Goal: Task Accomplishment & Management: Complete application form

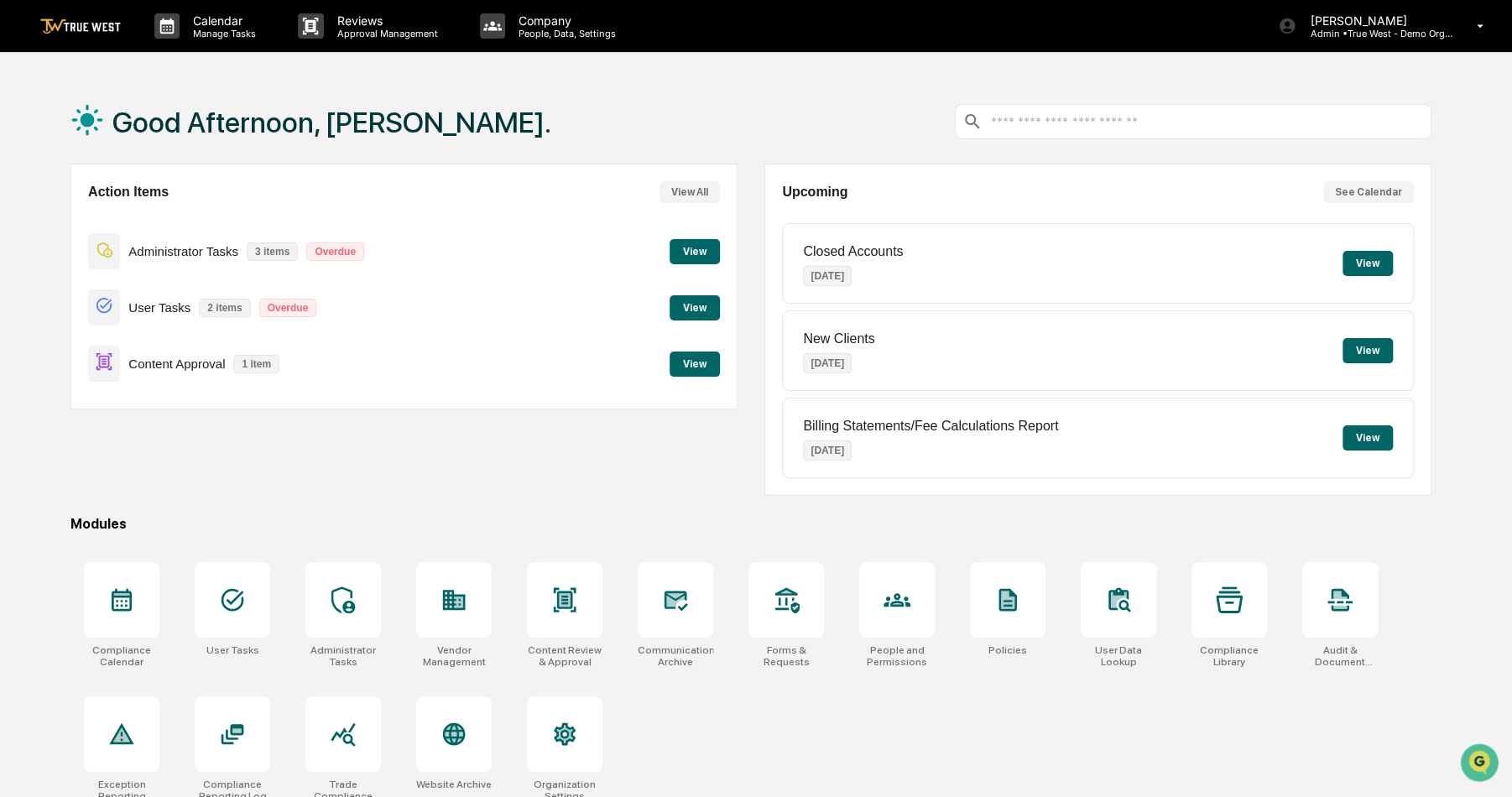
click at [698, 361] on button "View" at bounding box center [695, 364] width 51 height 25
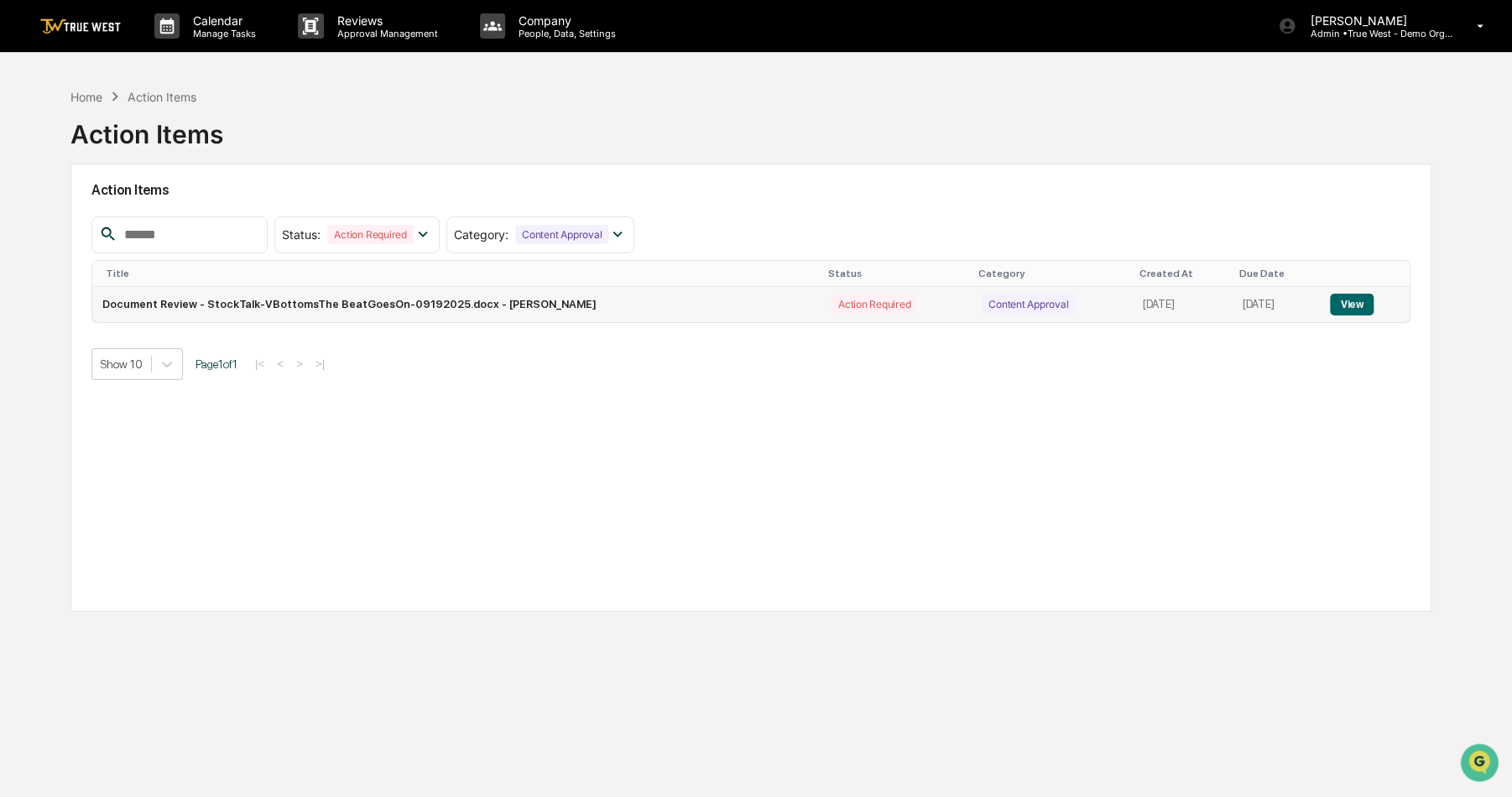
click at [1353, 311] on button "View" at bounding box center [1351, 305] width 43 height 22
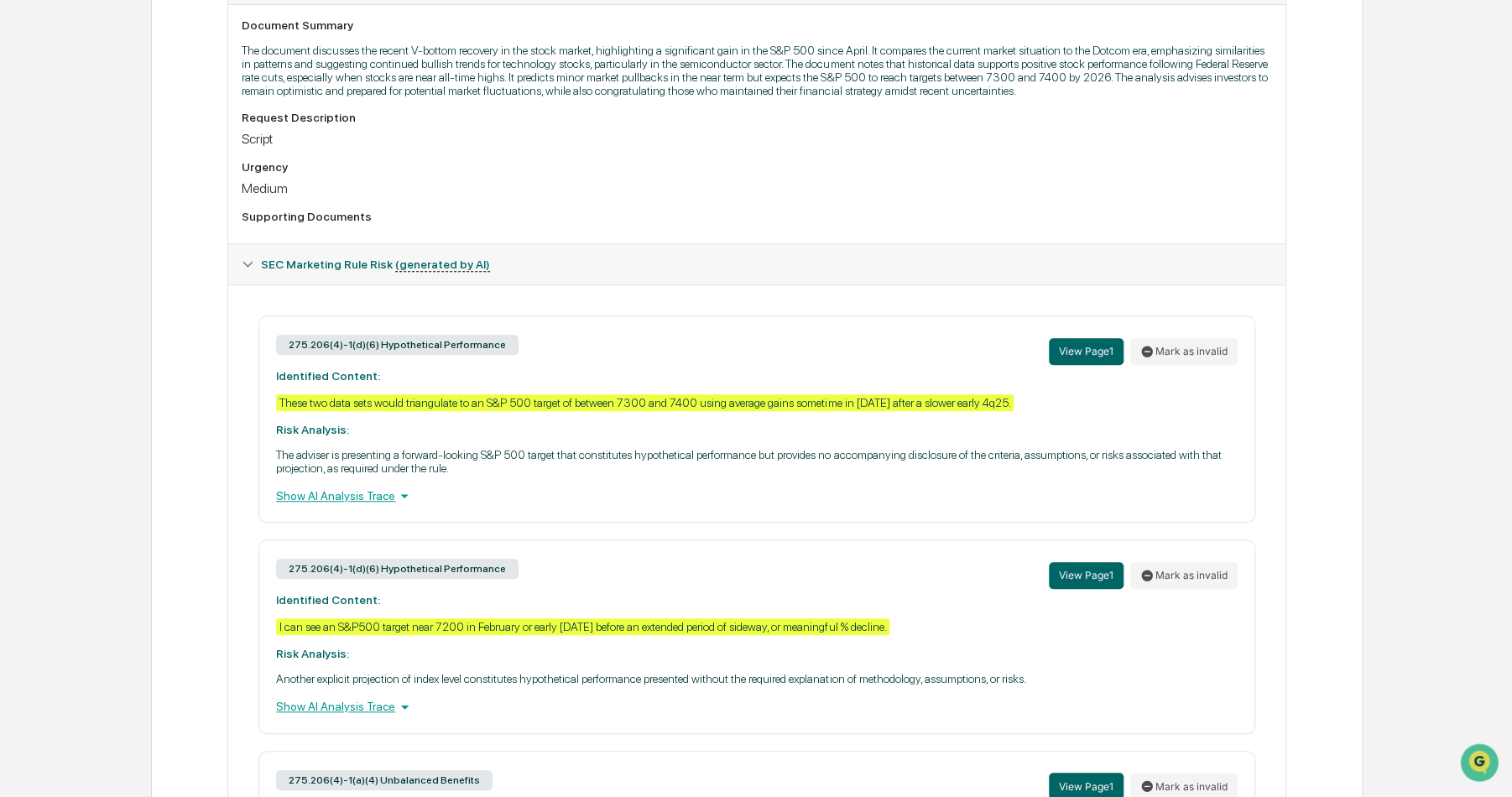
scroll to position [299, 0]
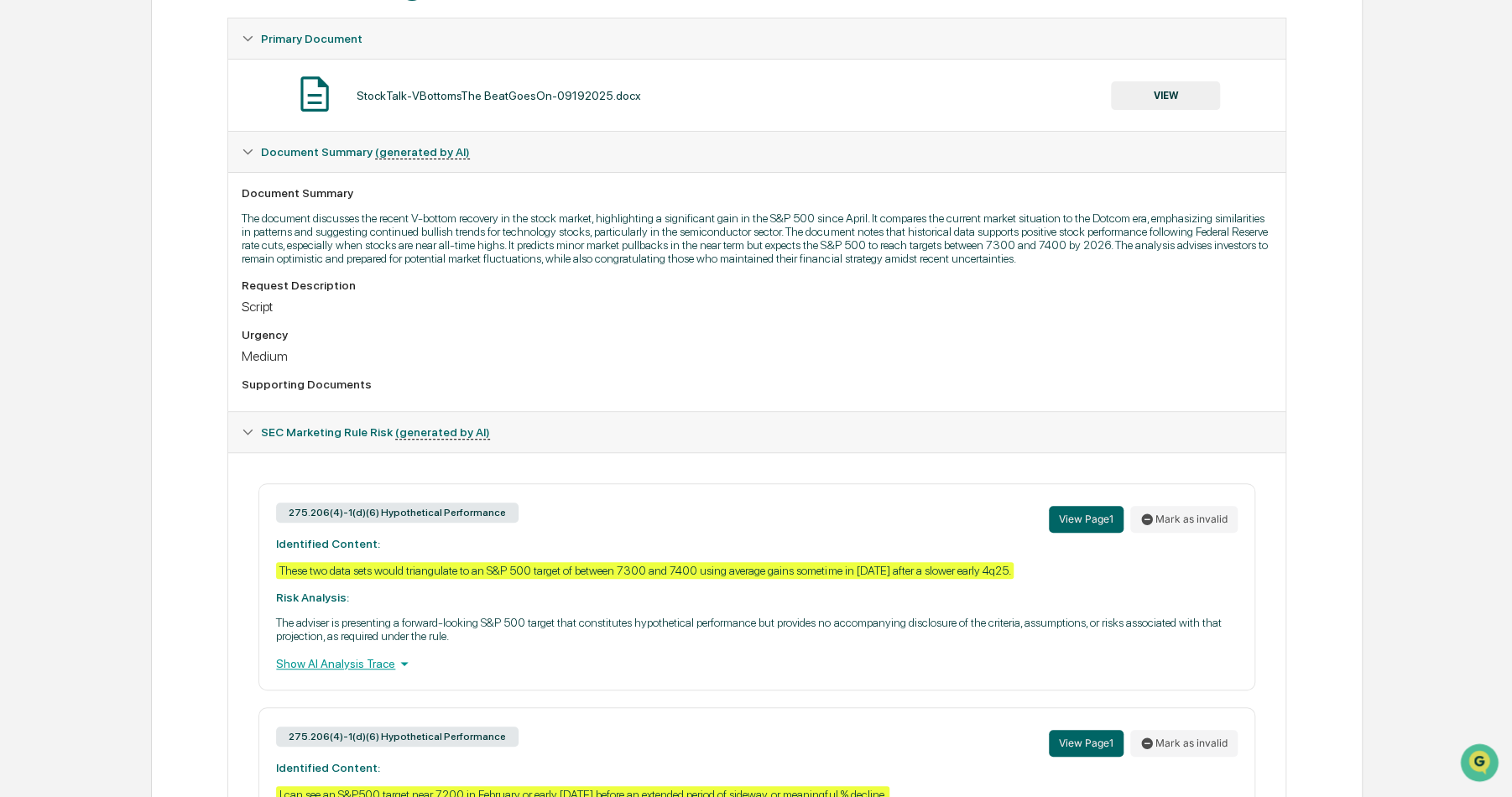
click at [1169, 89] on button "VIEW" at bounding box center [1166, 96] width 109 height 29
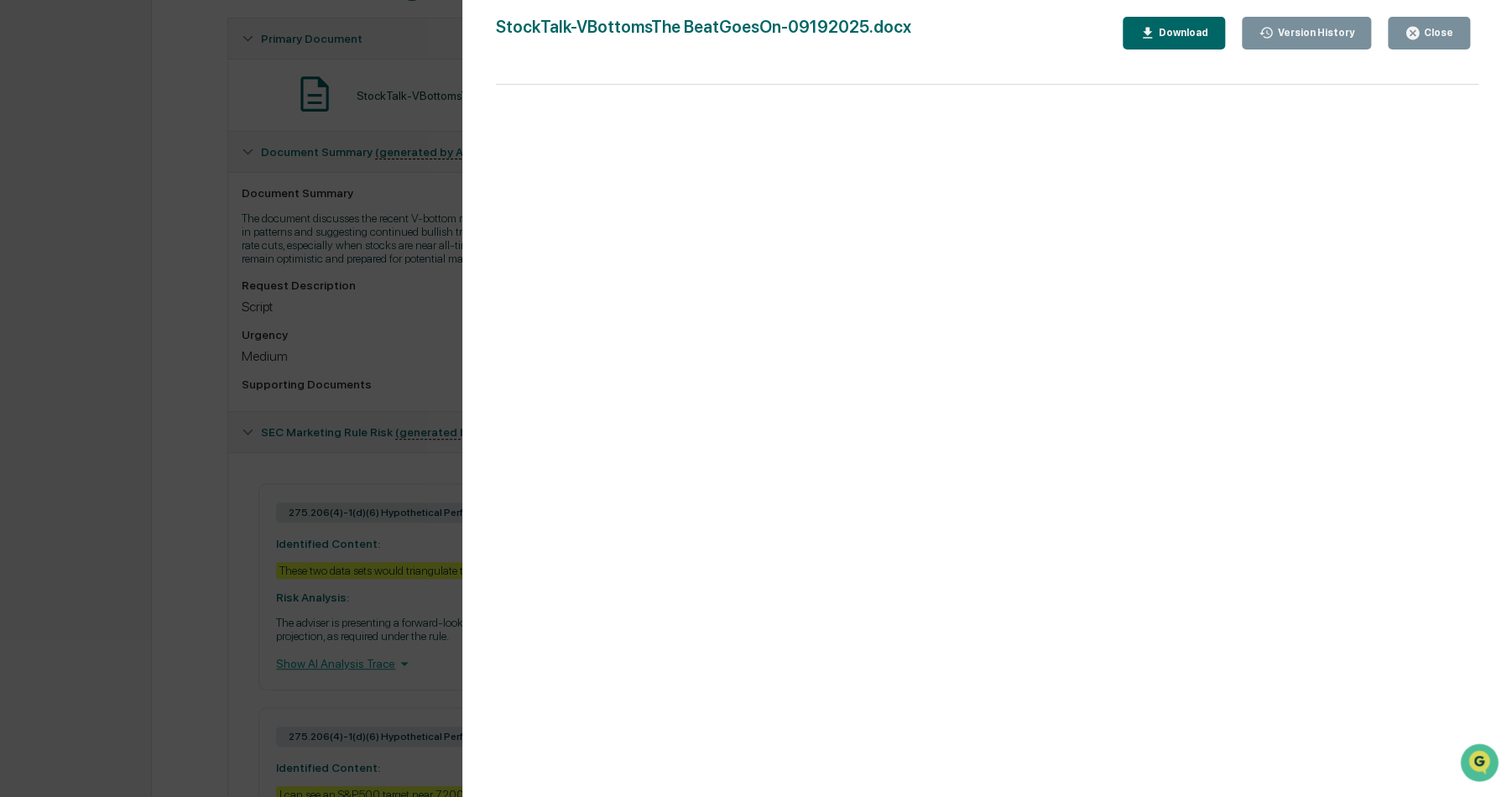
click at [1187, 39] on div "Download" at bounding box center [1181, 33] width 53 height 12
click at [1399, 43] on button "Close" at bounding box center [1429, 33] width 83 height 33
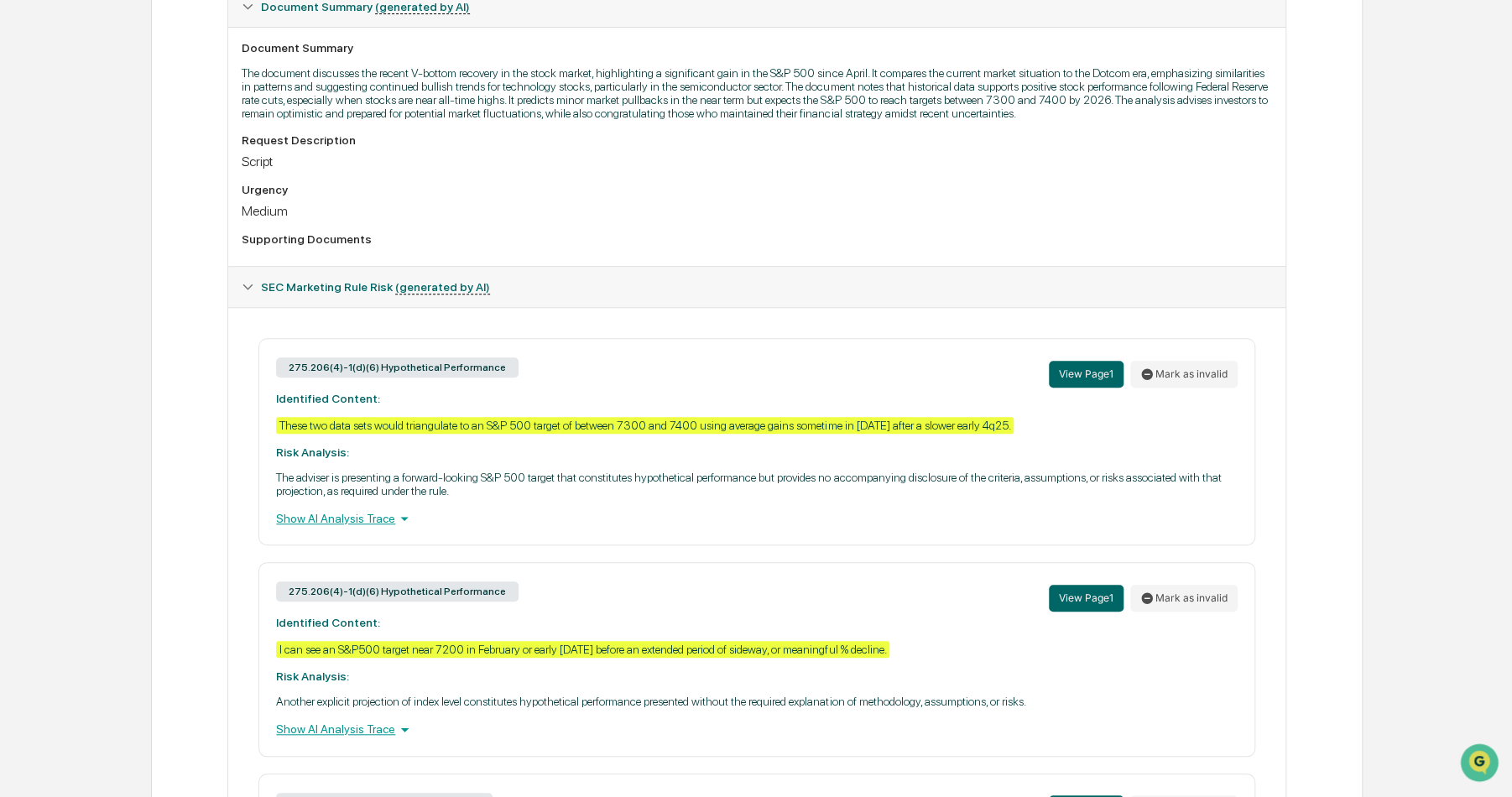
scroll to position [466, 0]
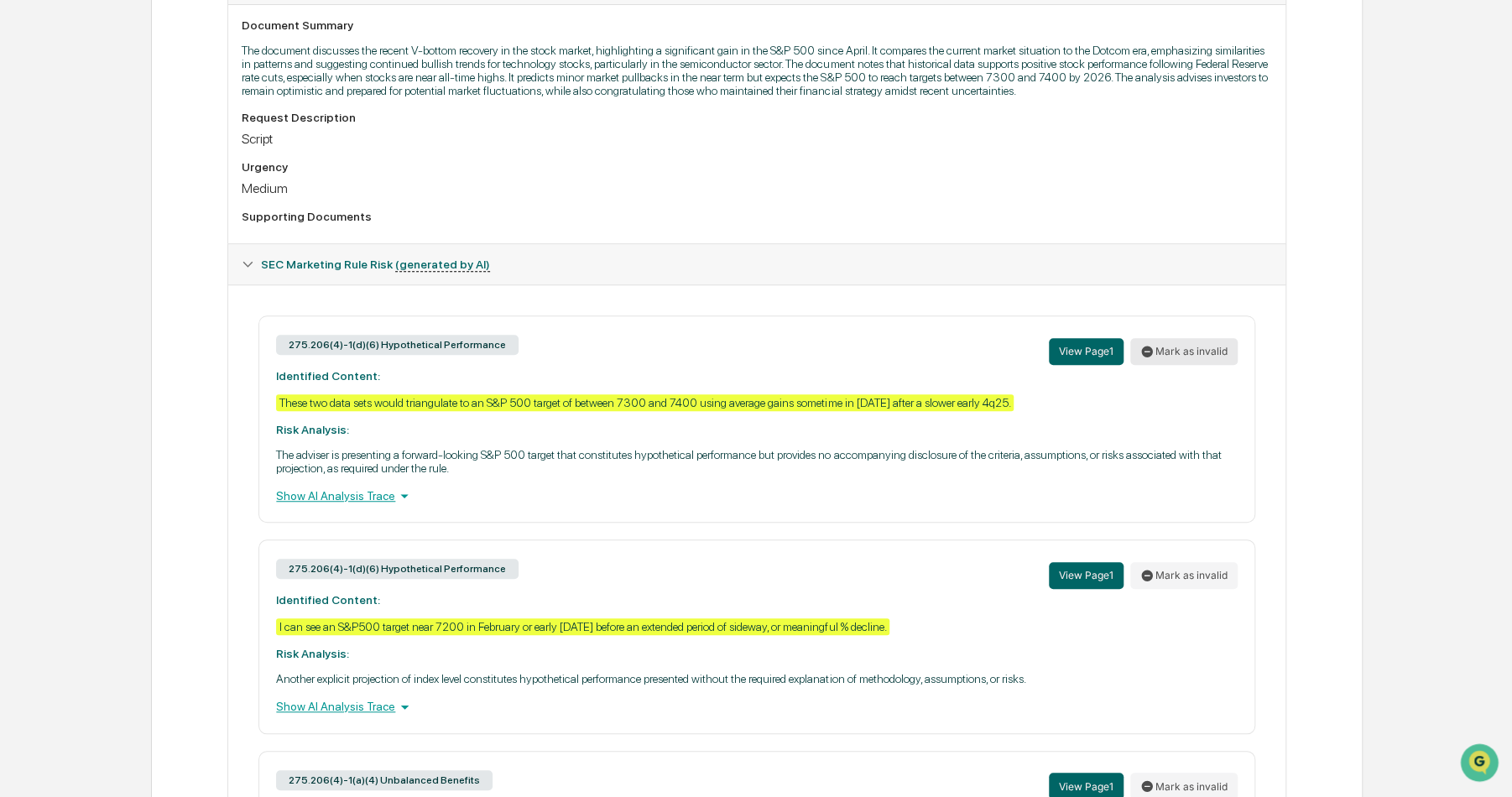
click at [1168, 359] on button "Mark as invalid" at bounding box center [1184, 352] width 108 height 27
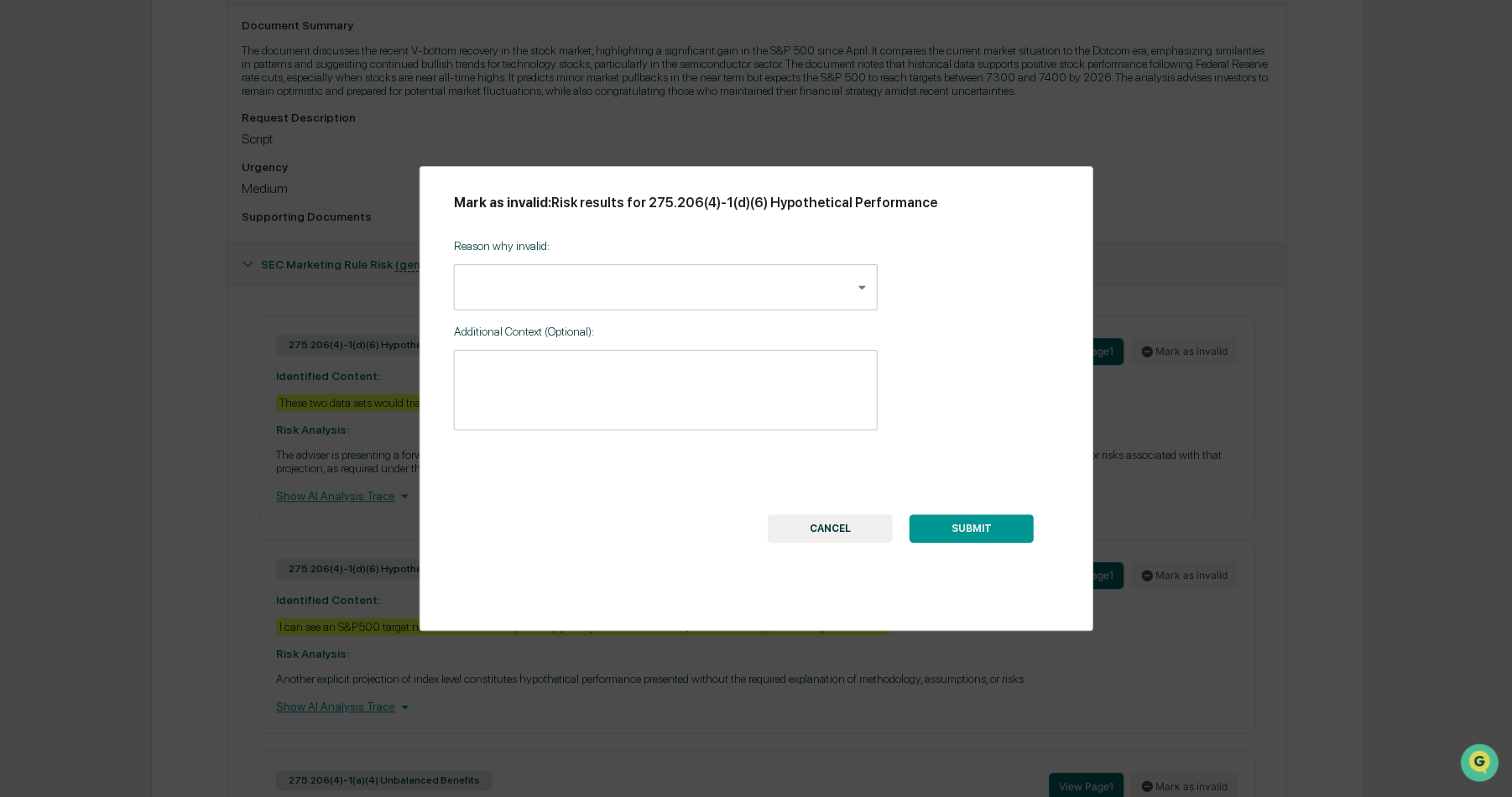
click at [742, 283] on body "Calendar Manage Tasks Reviews Approval Management Company People, Data, Setting…" at bounding box center [756, 283] width 1512 height 1498
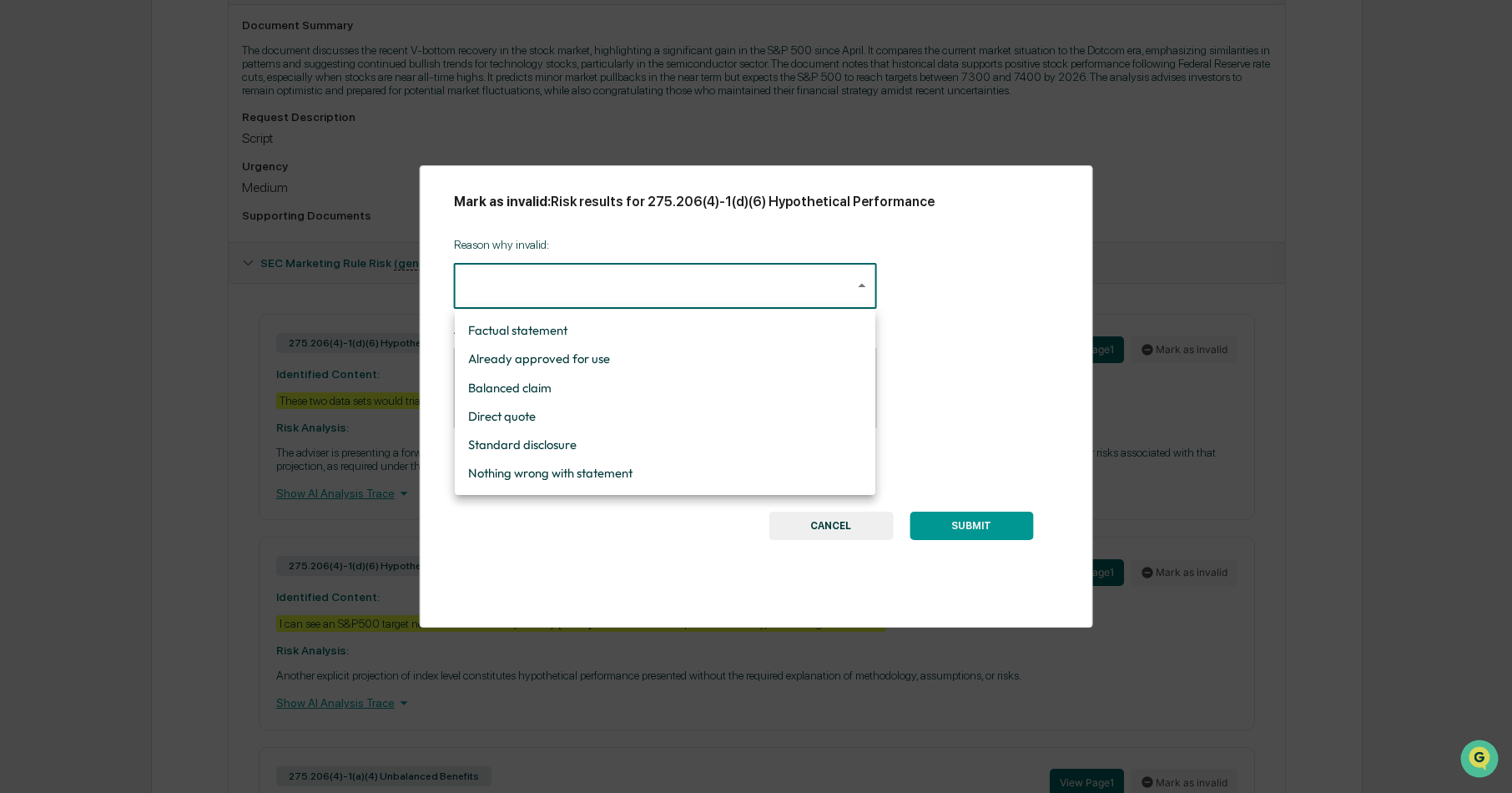
click at [564, 480] on li "Nothing wrong with statement" at bounding box center [665, 473] width 420 height 28
type input "**********"
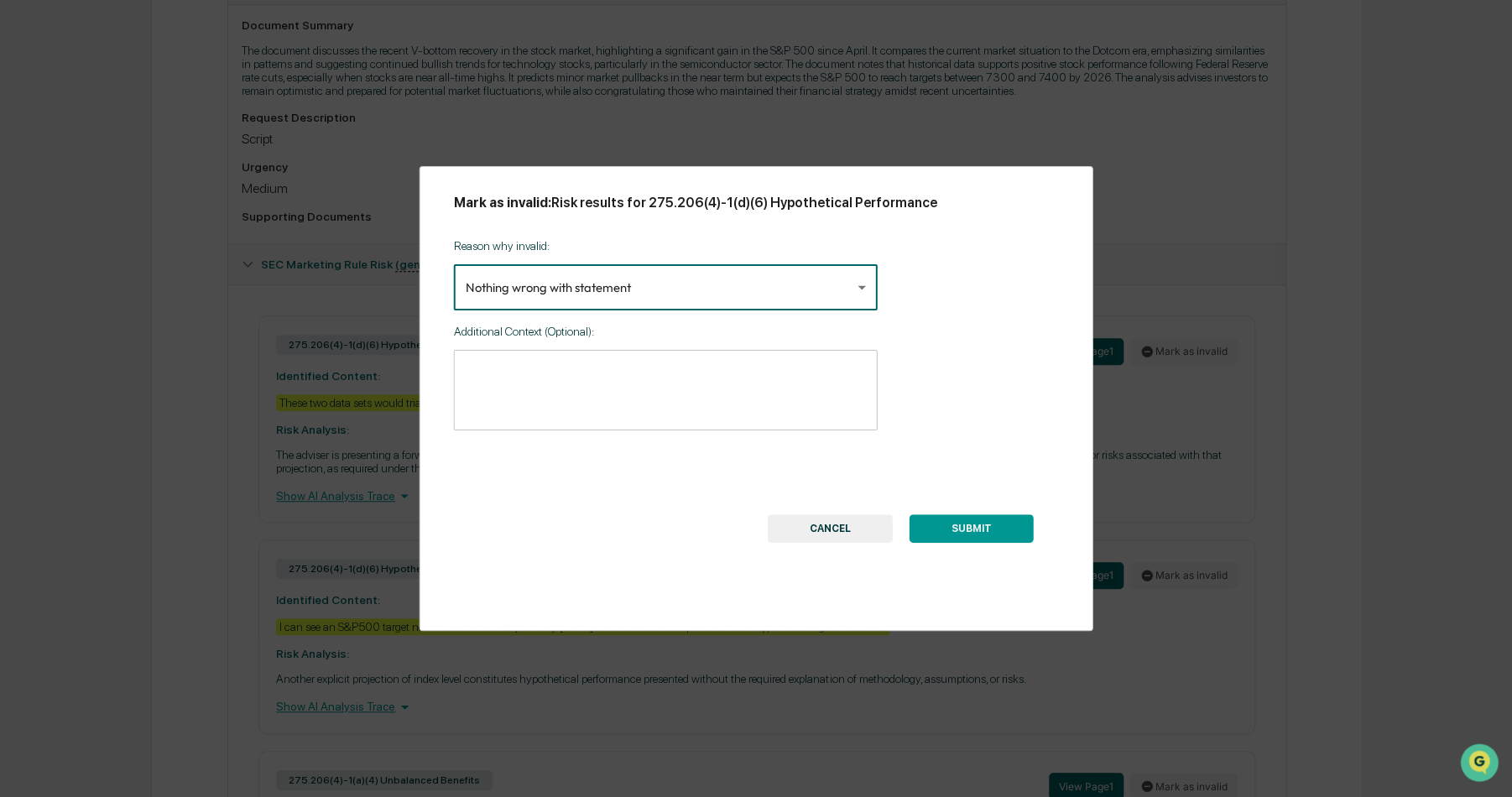
click at [946, 531] on button "SUBMIT" at bounding box center [970, 529] width 124 height 29
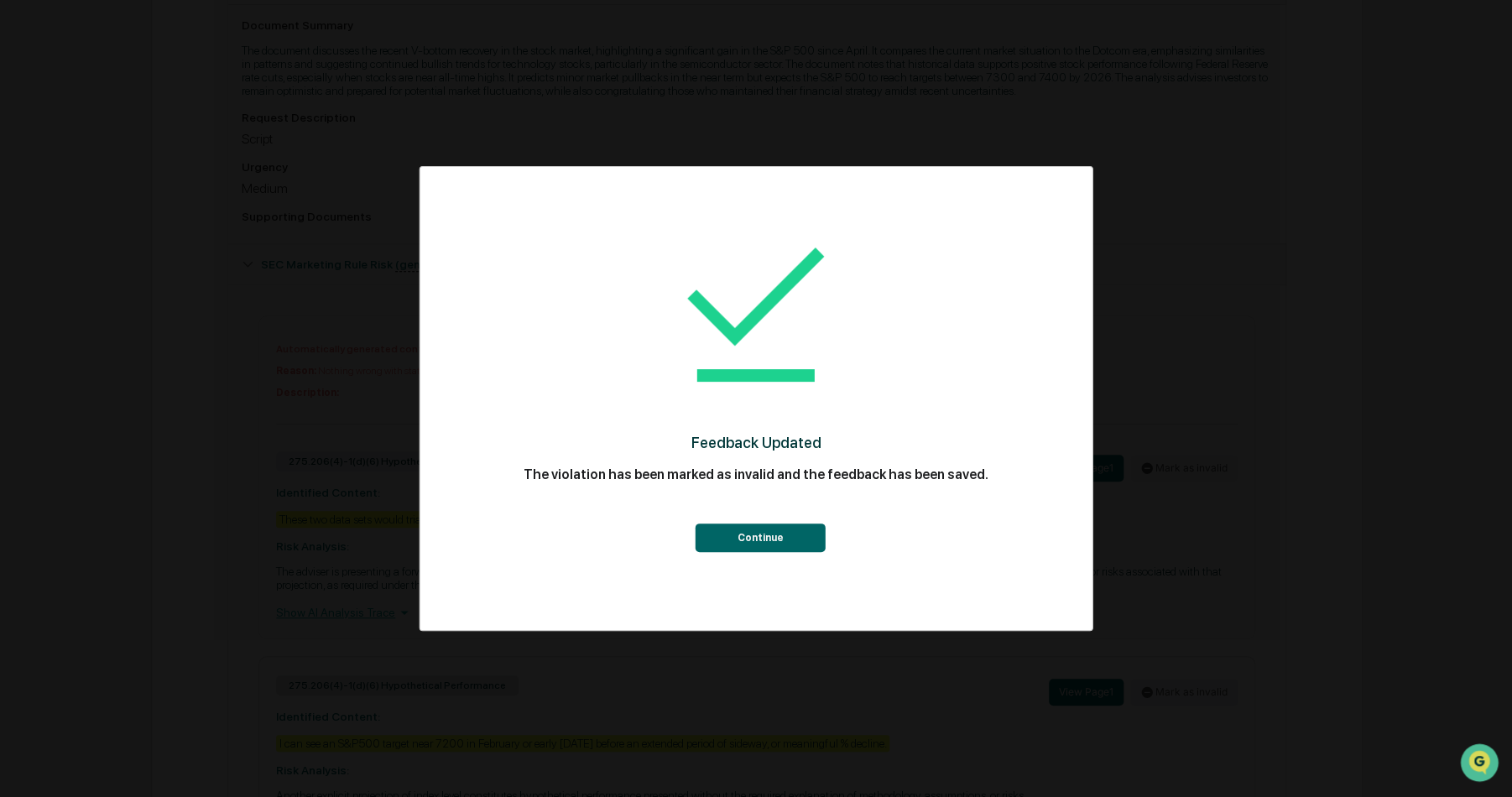
click at [711, 544] on button "Continue" at bounding box center [759, 538] width 130 height 29
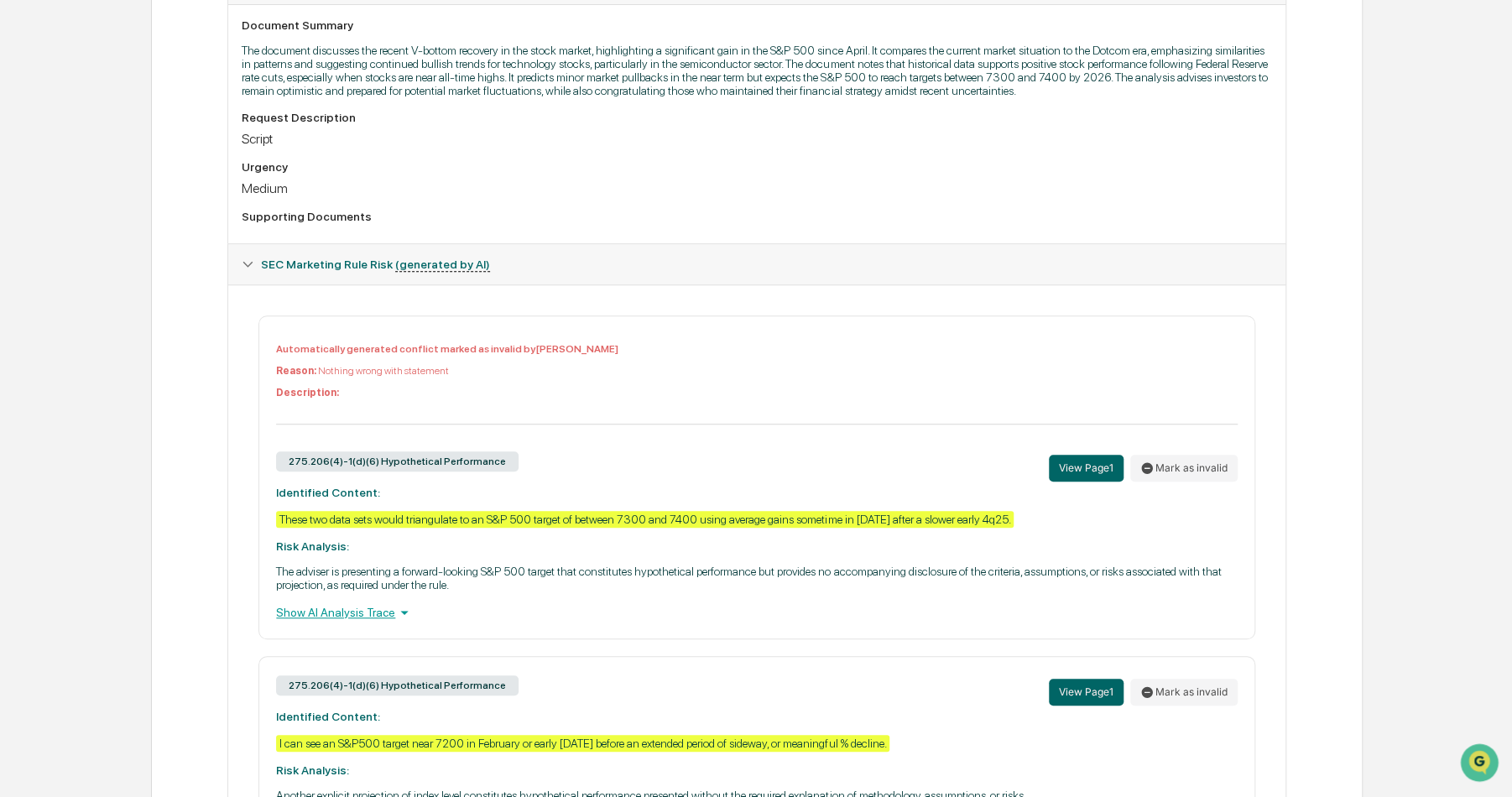
drag, startPoint x: 174, startPoint y: 408, endPoint x: 114, endPoint y: 343, distance: 88.5
click at [114, 343] on div "Home Content Review & Approval StockTalk-VBottomsThe BeatGoesOn-09192025.docx S…" at bounding box center [756, 381] width 1512 height 1535
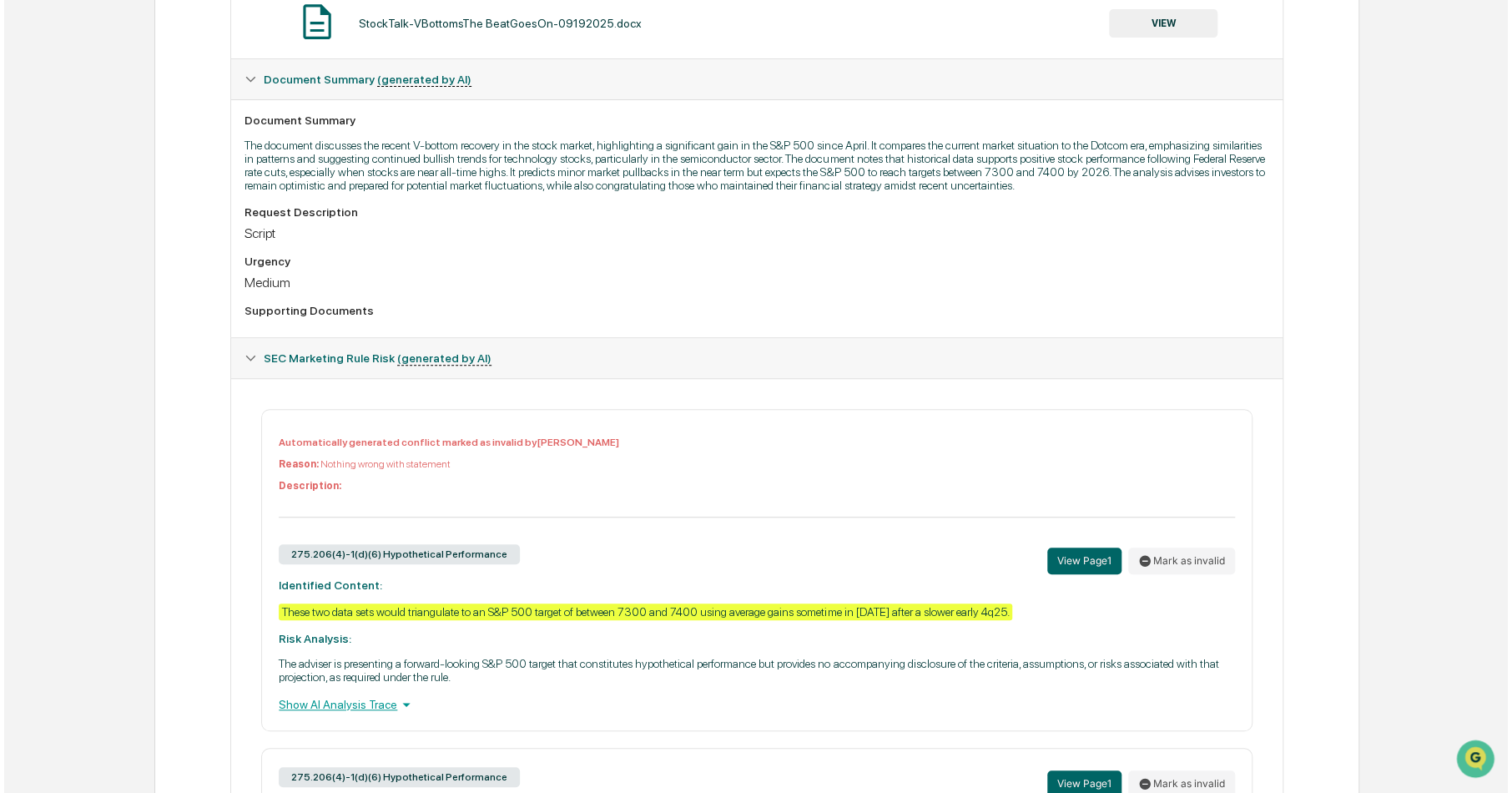
scroll to position [0, 0]
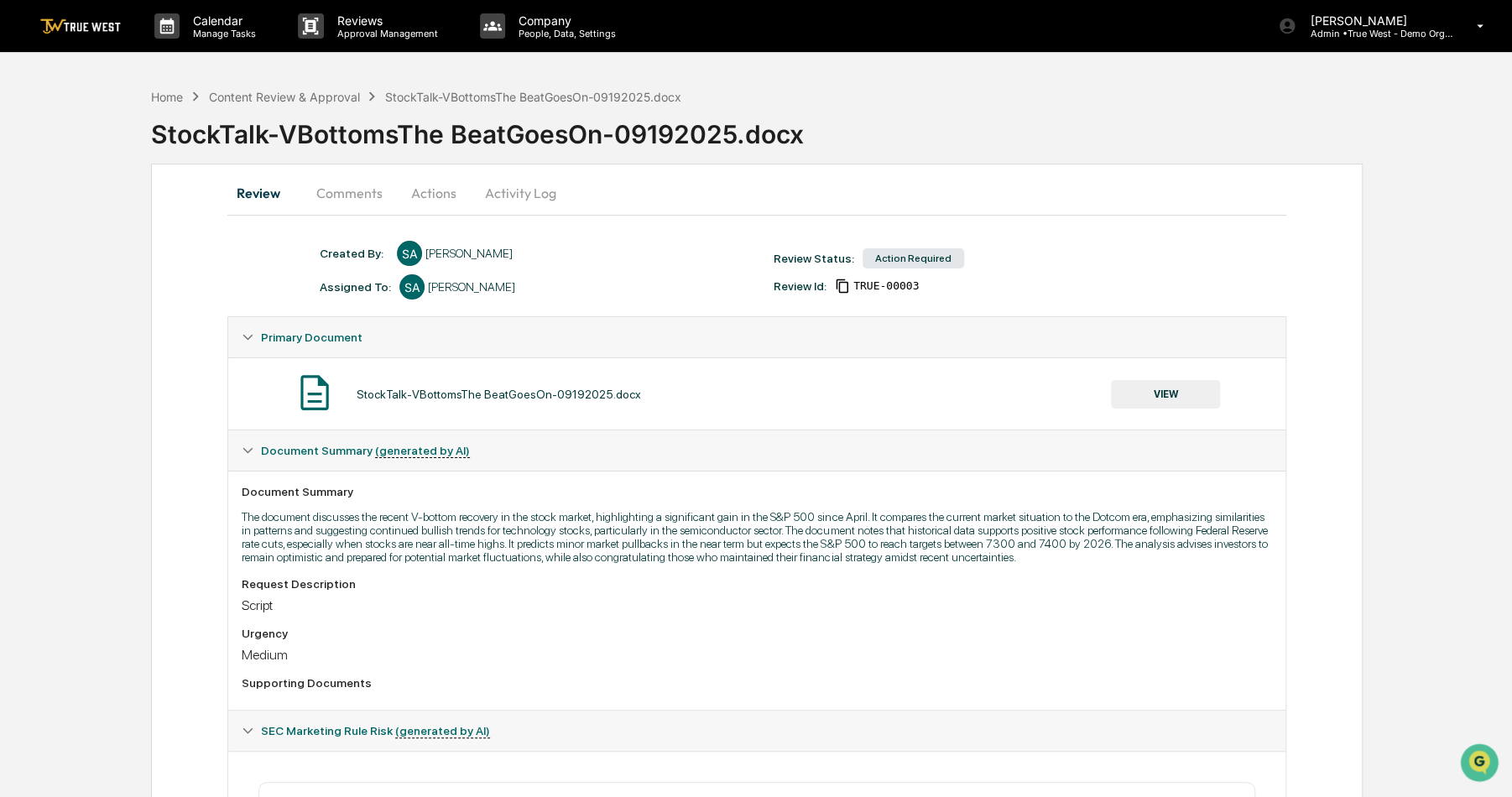
click at [434, 190] on button "Actions" at bounding box center [434, 193] width 76 height 40
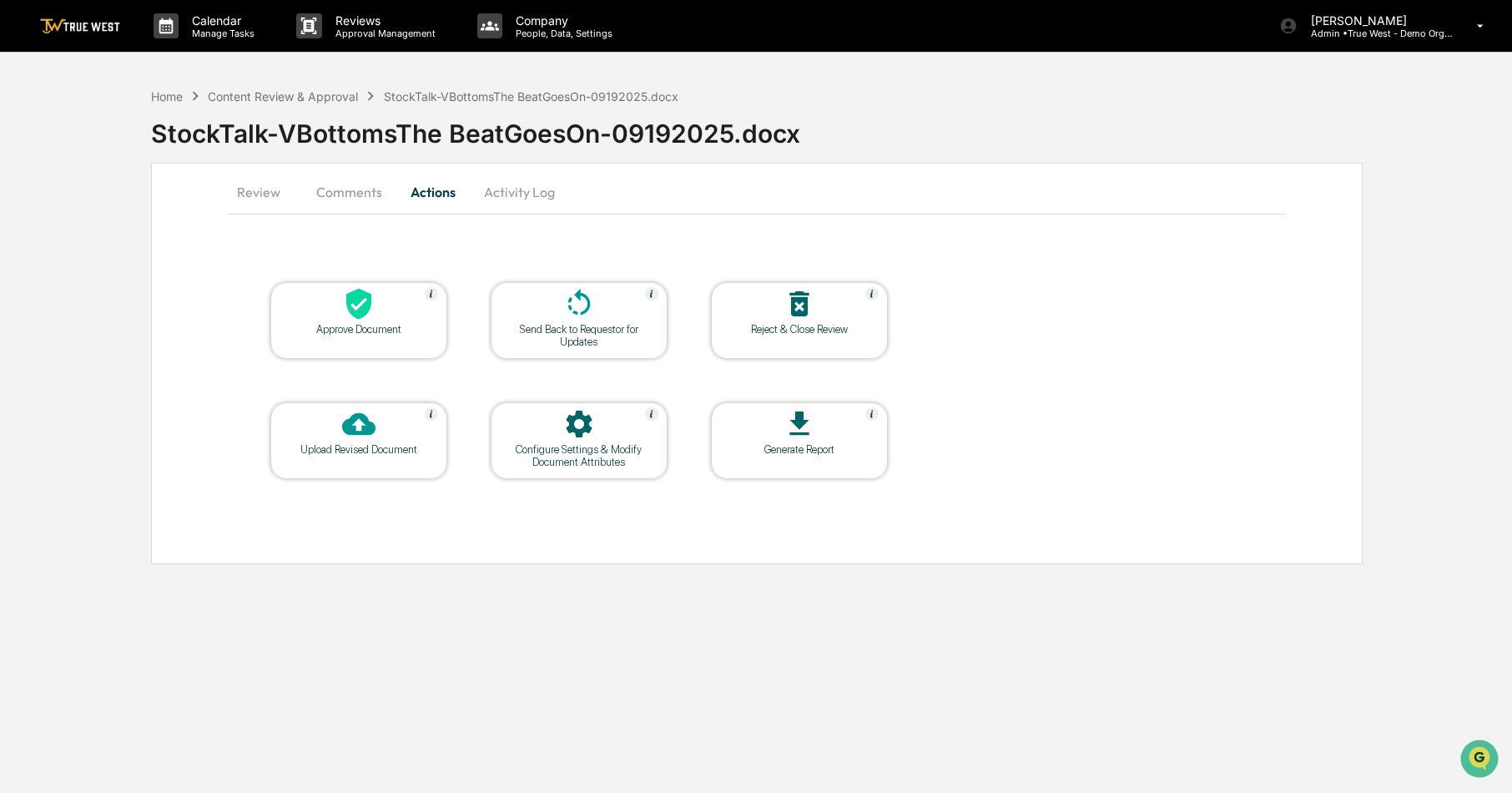
click at [336, 296] on div at bounding box center [358, 305] width 167 height 36
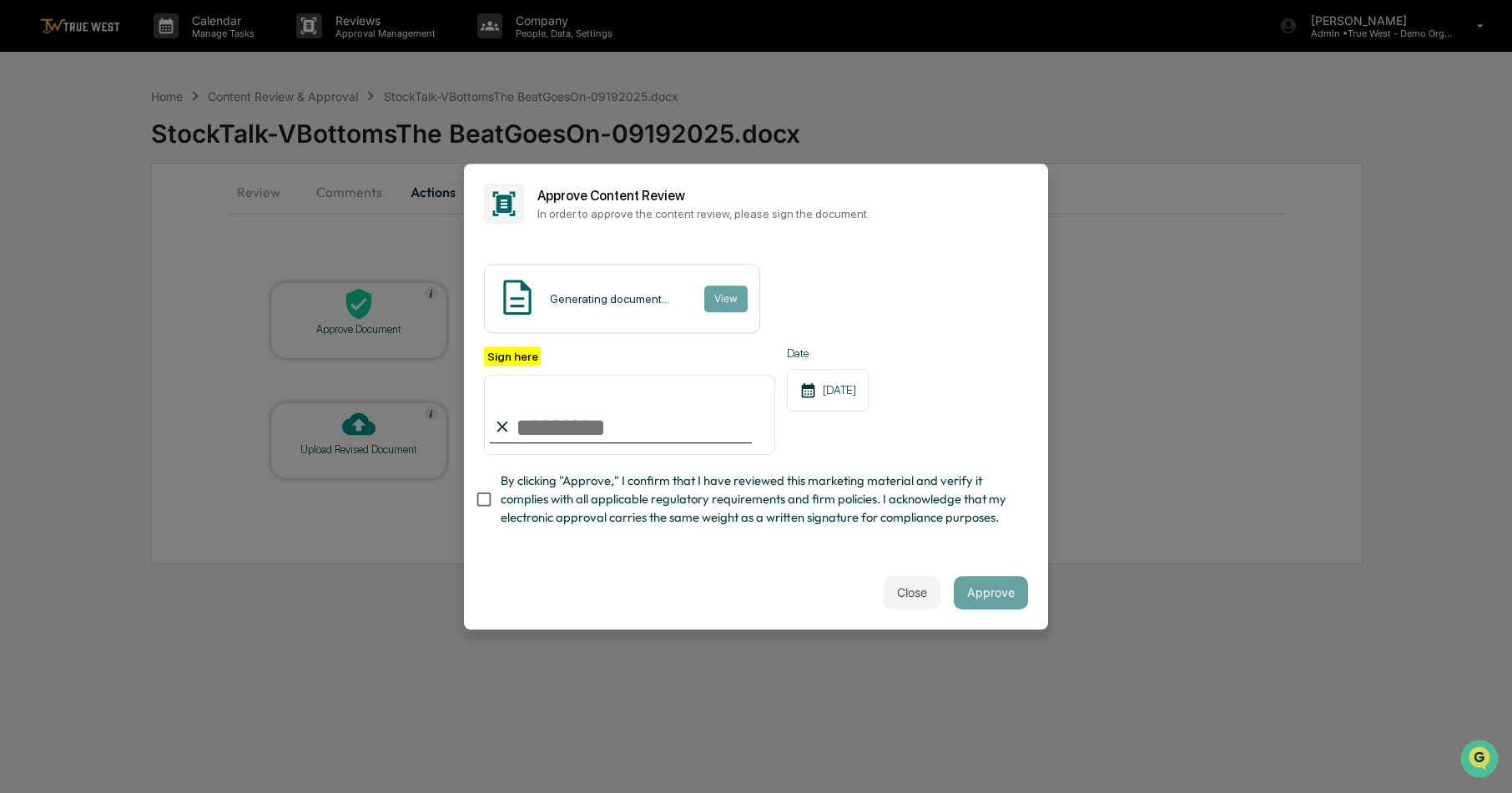
click at [506, 504] on span "By clicking "Approve," I confirm that I have reviewed this marketing material a…" at bounding box center [758, 499] width 514 height 56
click at [530, 431] on input "Sign here" at bounding box center [630, 415] width 291 height 80
type input "**********"
click at [990, 595] on button "Approve" at bounding box center [990, 593] width 75 height 33
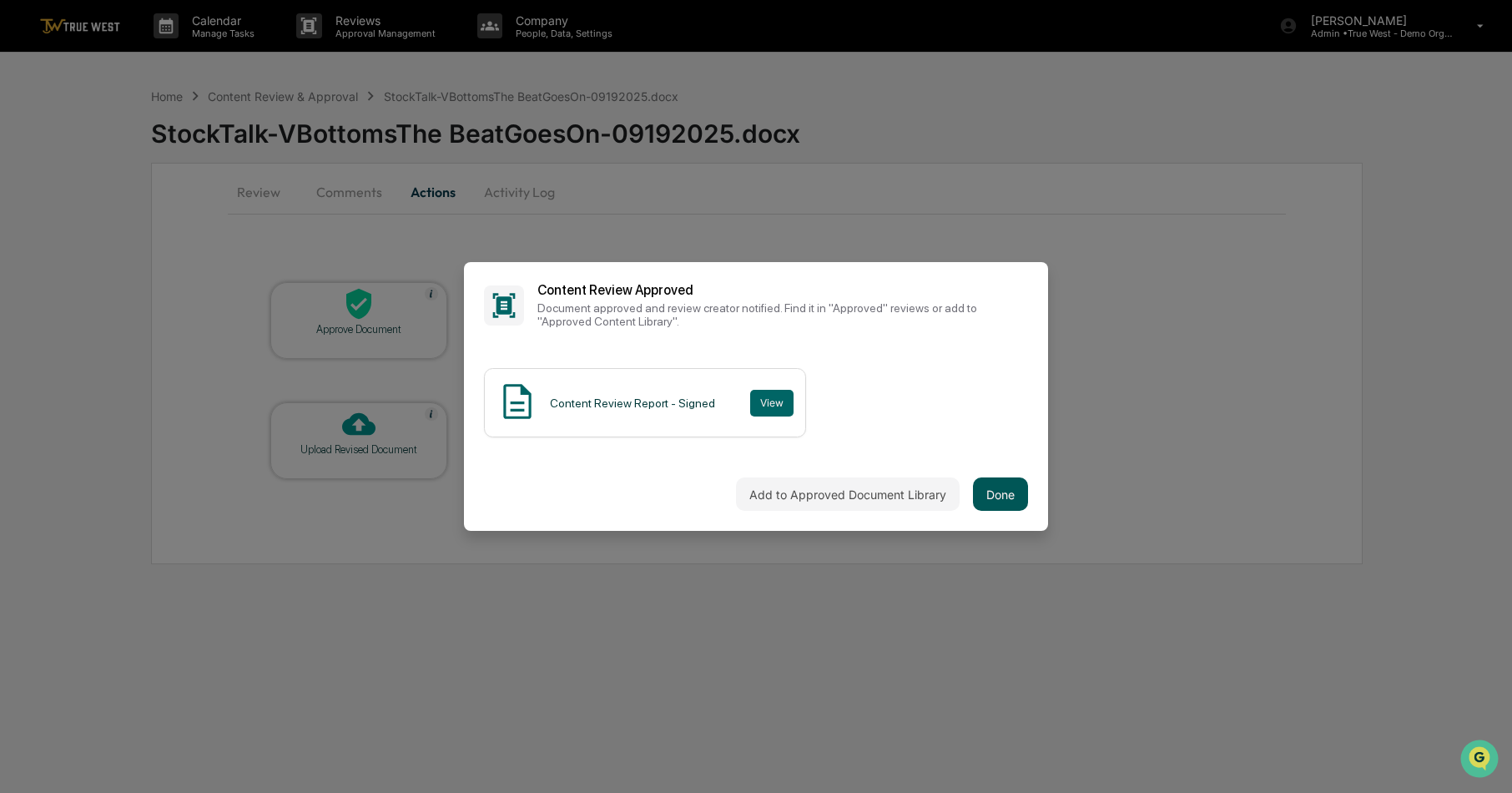
click at [1006, 491] on button "Done" at bounding box center [1000, 494] width 55 height 33
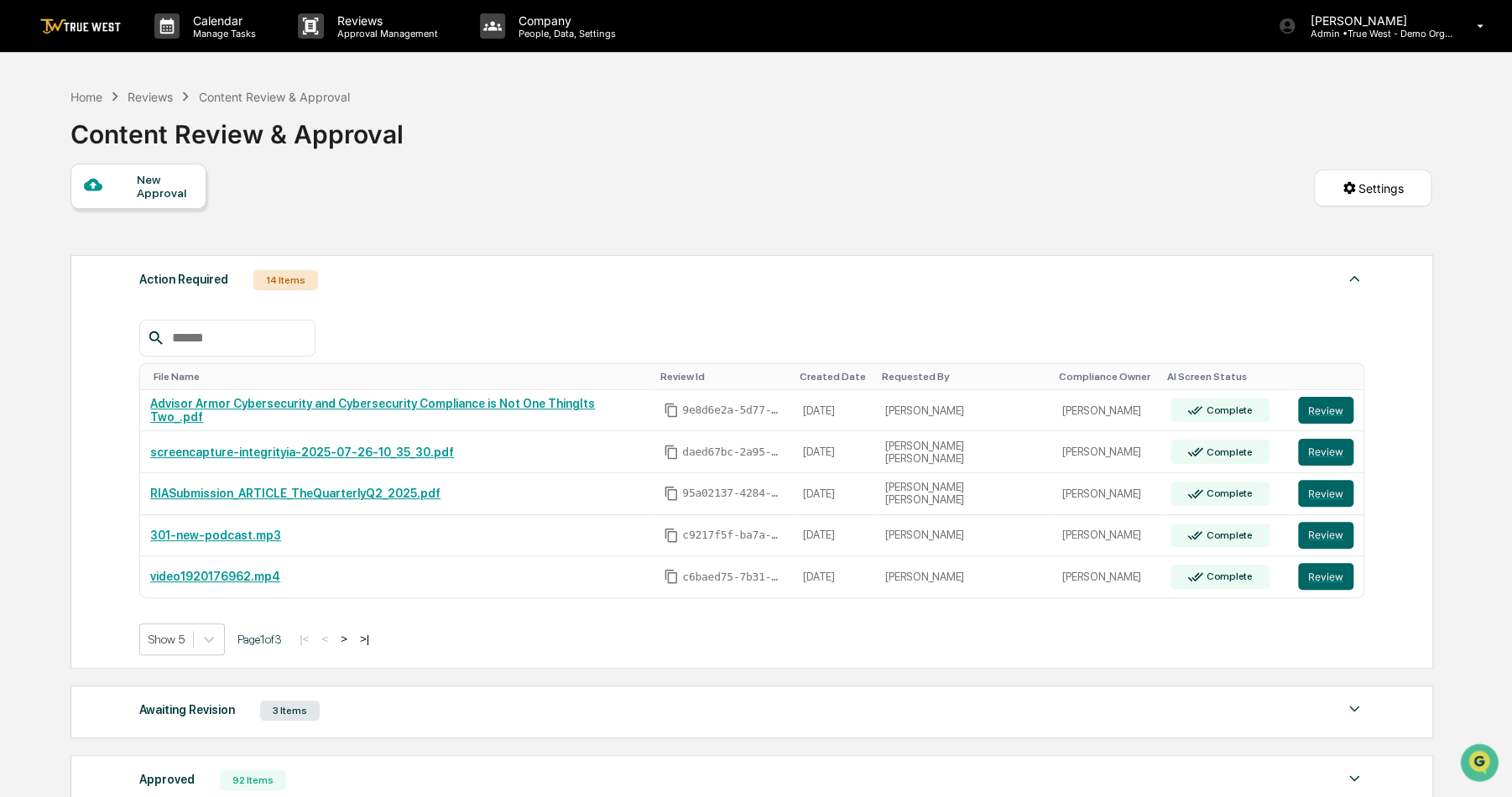
click at [135, 199] on div "New Approval" at bounding box center [138, 186] width 136 height 45
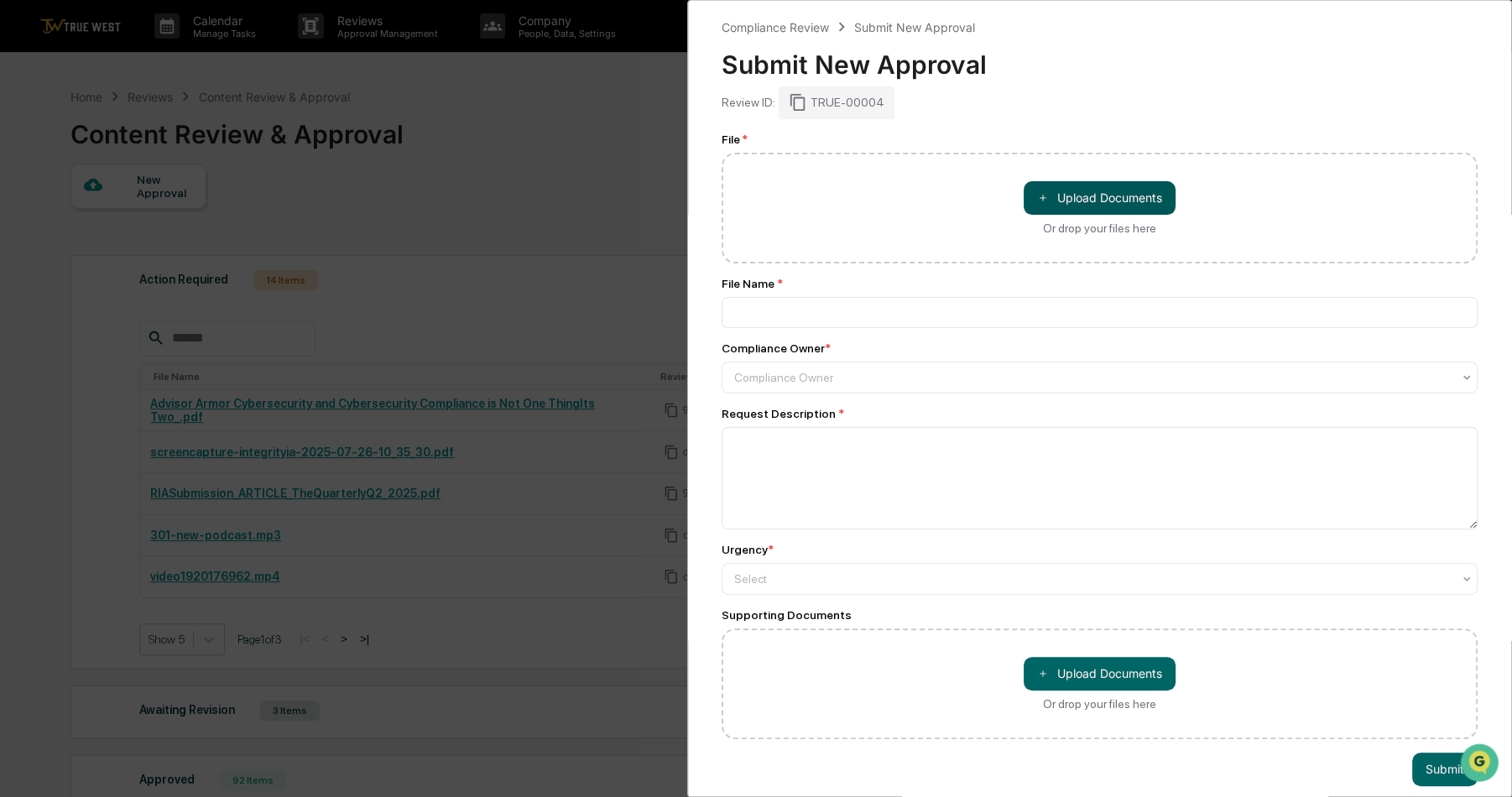
click at [1067, 207] on button "＋ Upload Documents" at bounding box center [1099, 198] width 152 height 34
type input "**********"
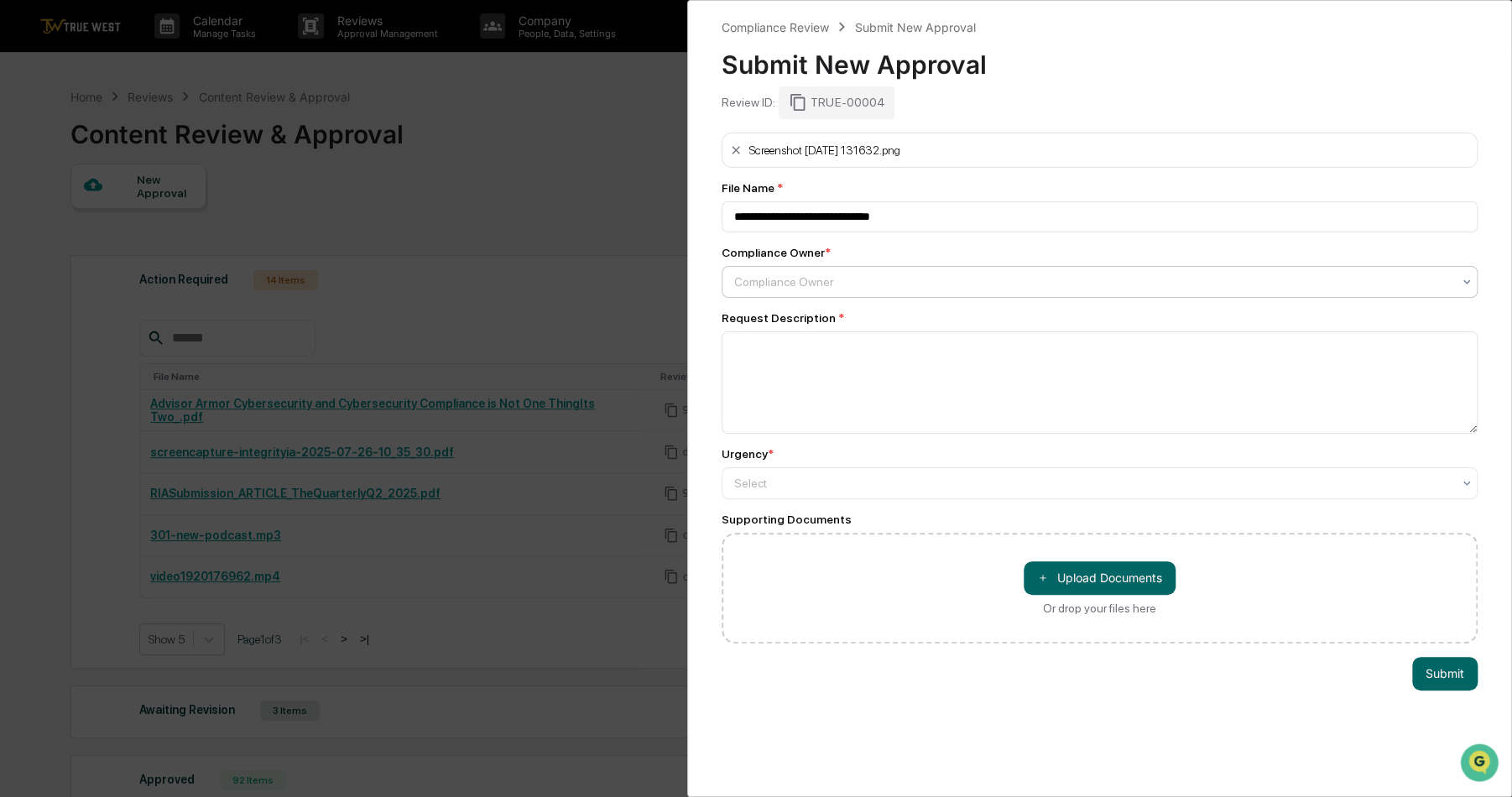
click at [829, 274] on div at bounding box center [1093, 282] width 717 height 17
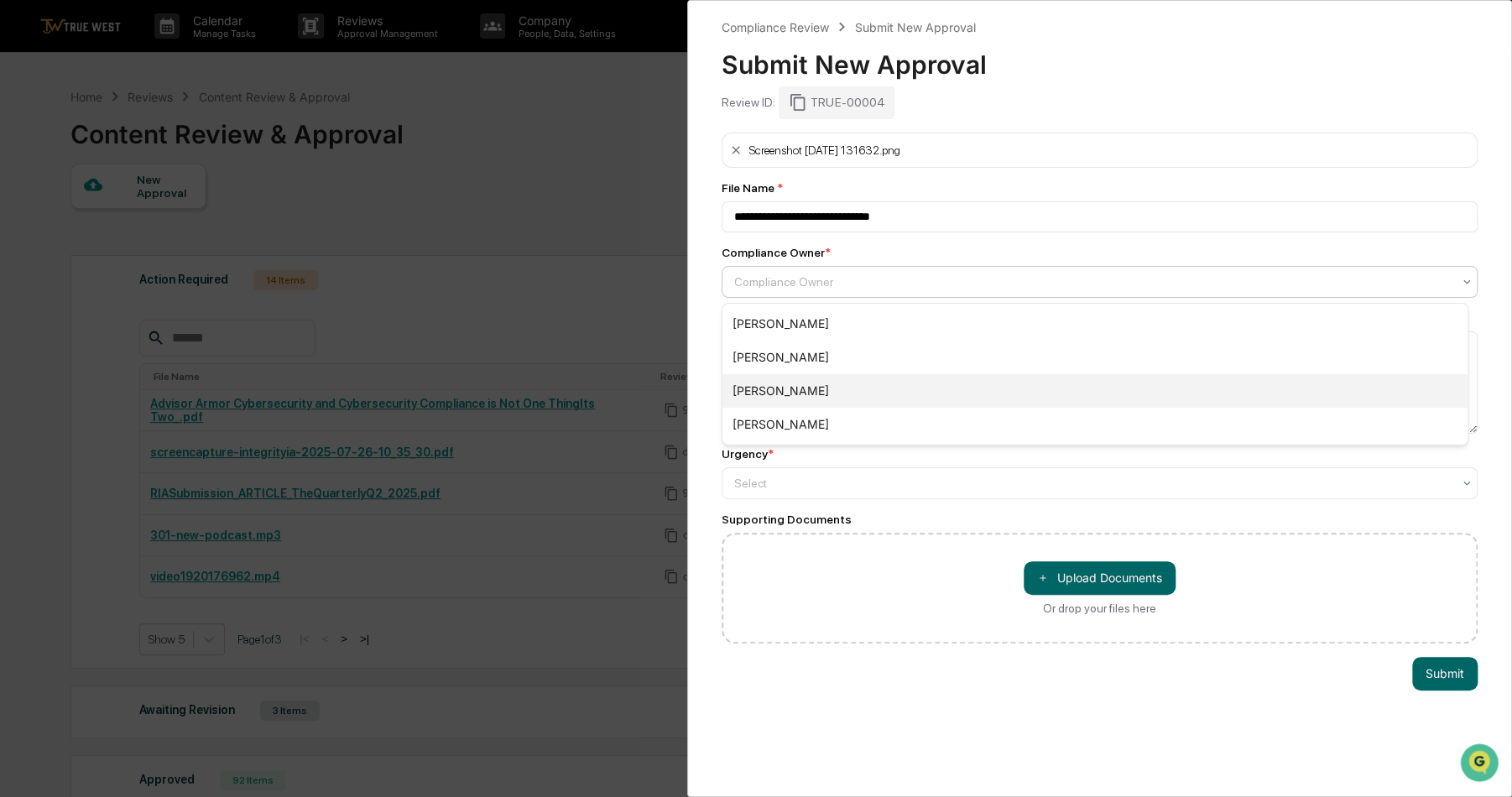
click at [809, 380] on div "[PERSON_NAME]" at bounding box center [1094, 391] width 745 height 34
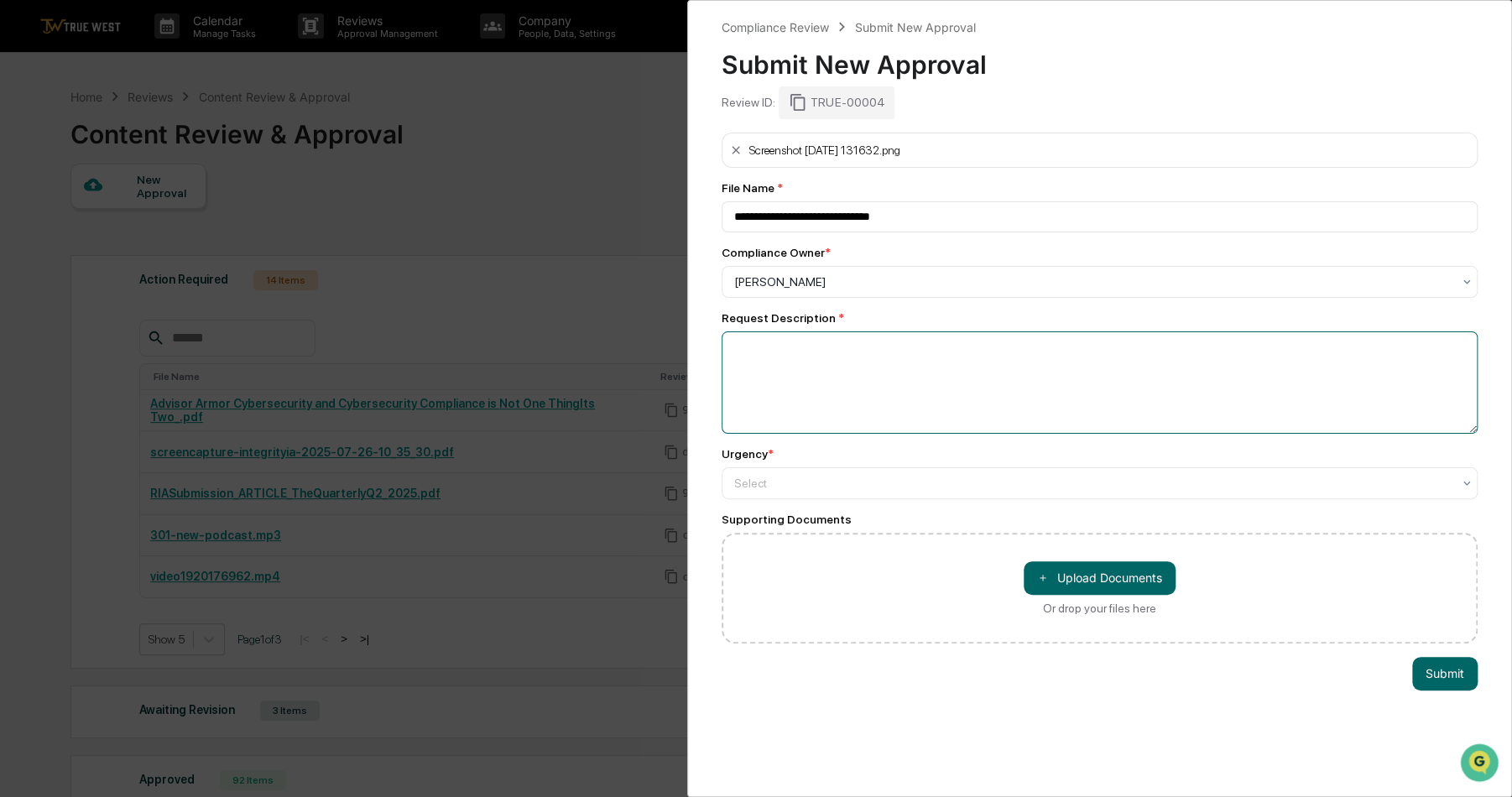
click at [817, 362] on textarea at bounding box center [1099, 383] width 756 height 103
type textarea "*"
type textarea "*****"
click at [818, 502] on div "**********" at bounding box center [1099, 387] width 756 height 511
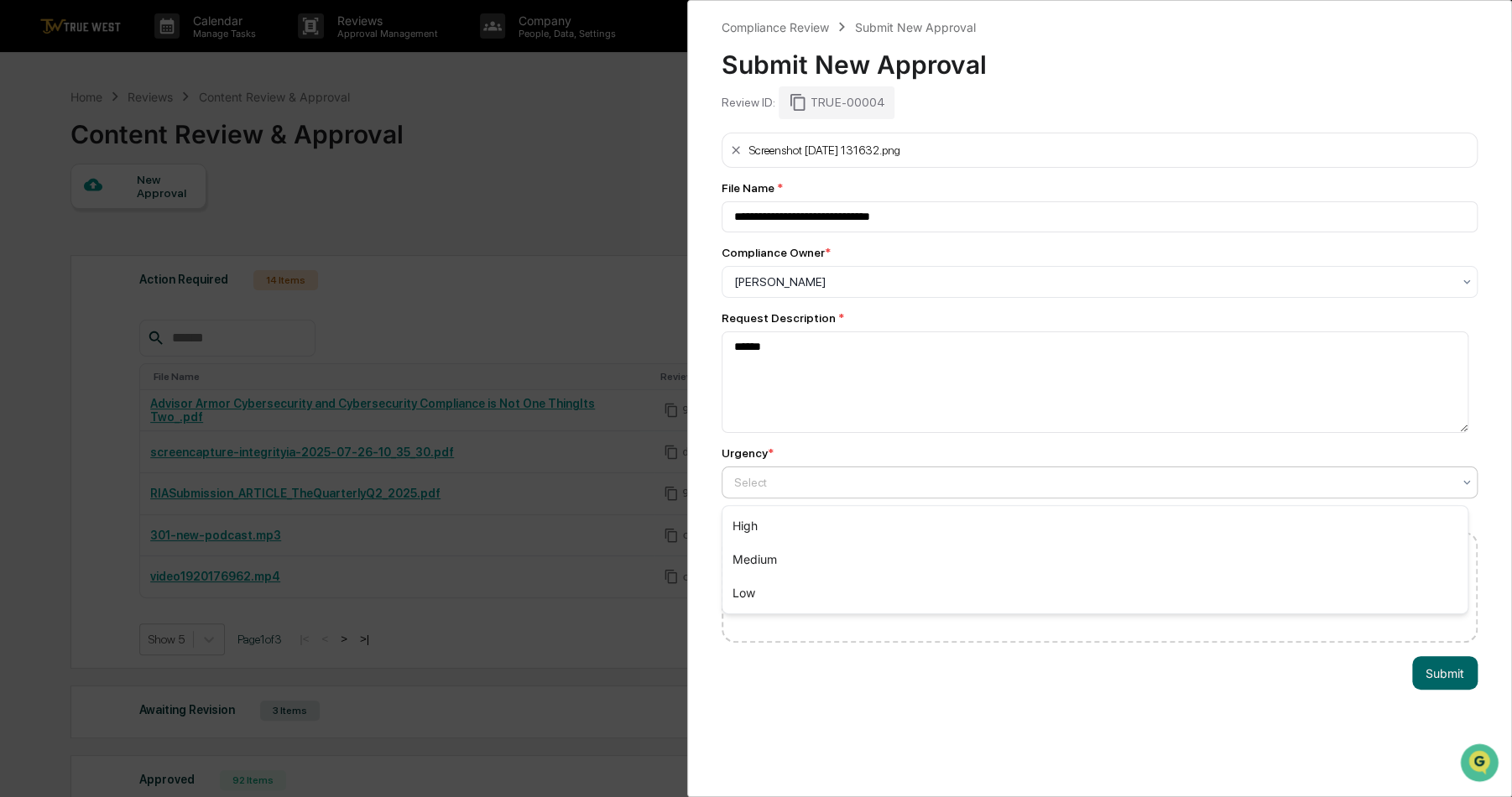
click at [805, 489] on div at bounding box center [1093, 482] width 717 height 17
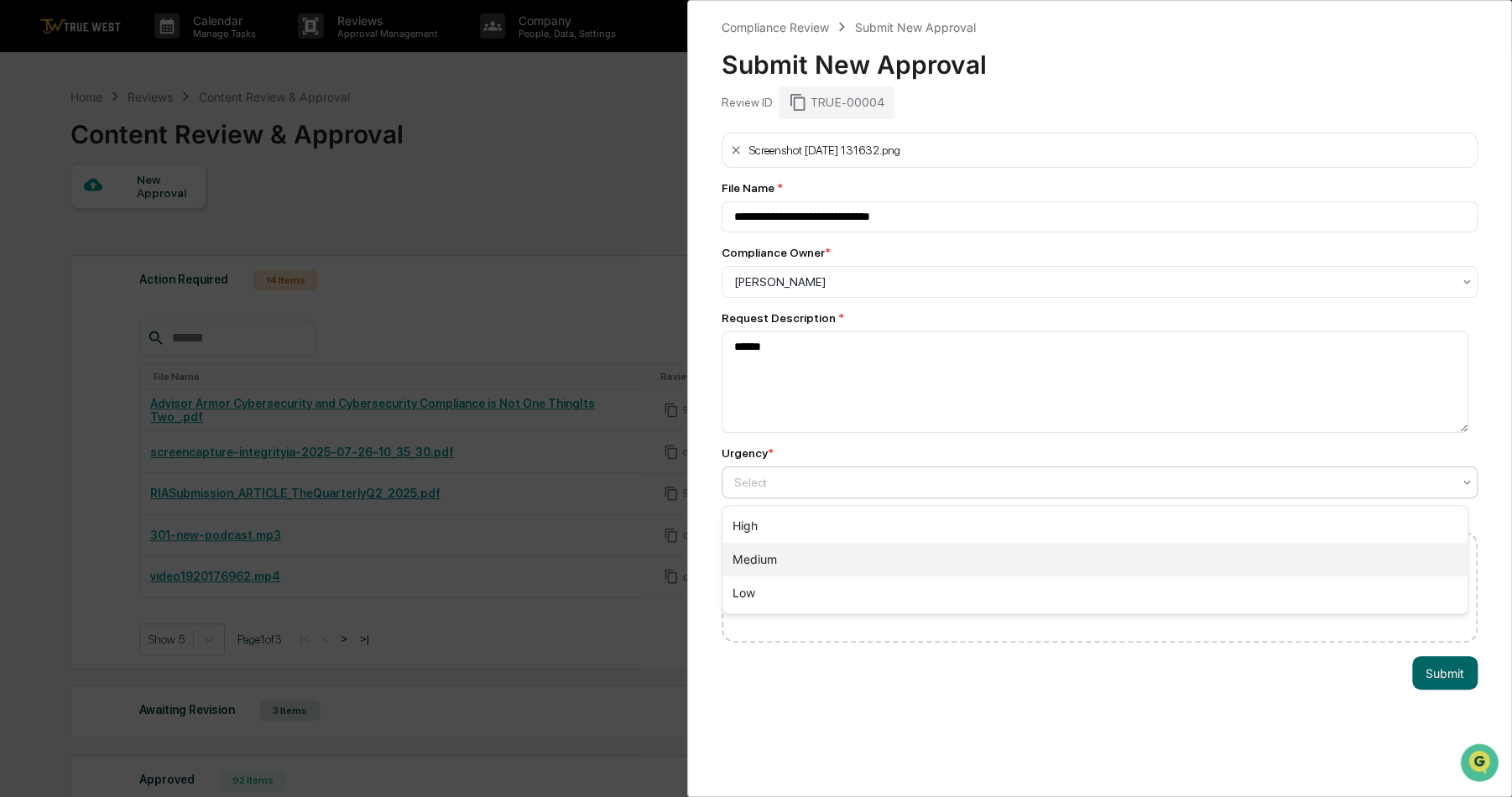
click at [782, 552] on div "Medium" at bounding box center [1094, 560] width 745 height 34
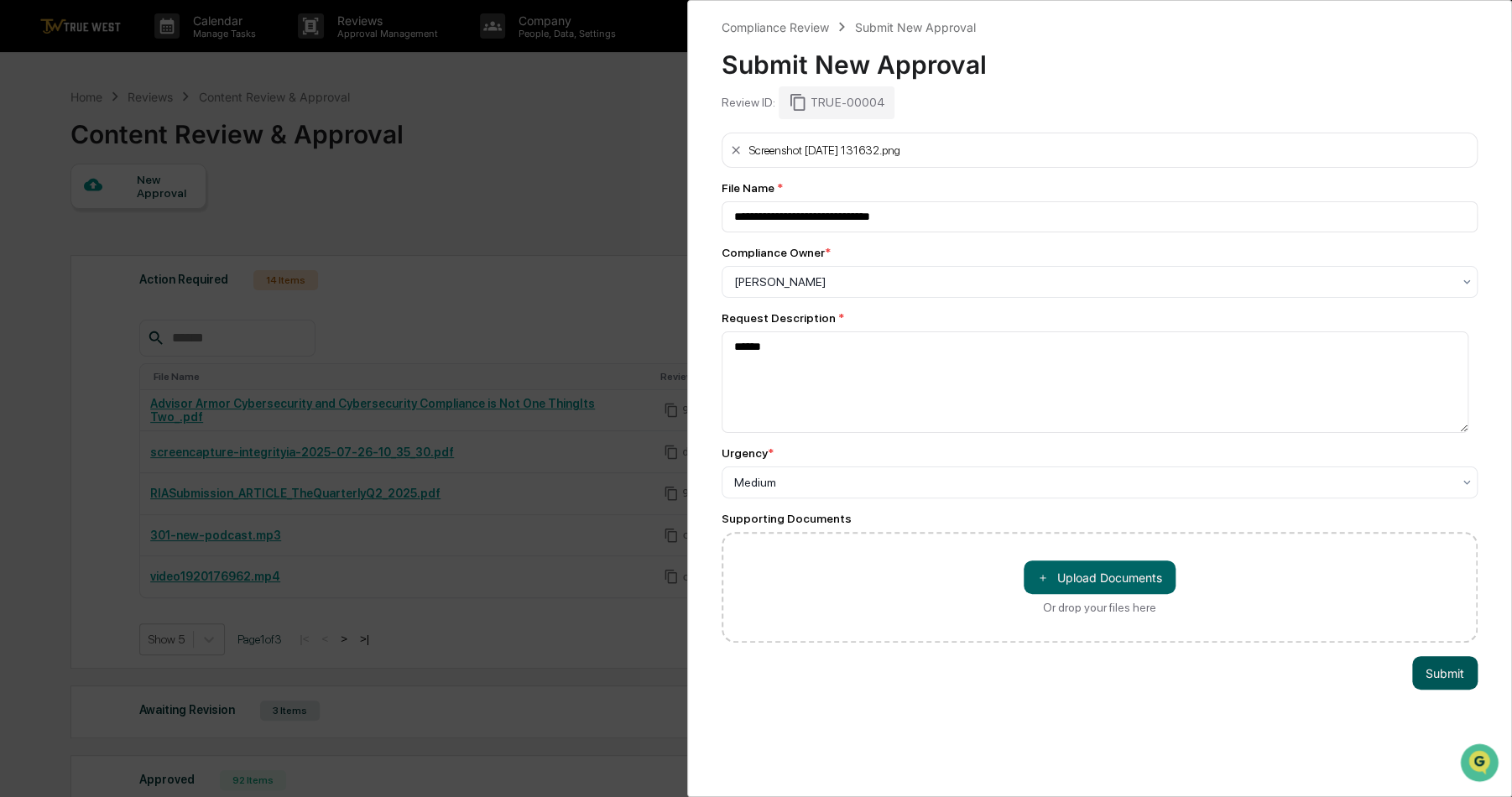
click at [1418, 672] on button "Submit" at bounding box center [1445, 672] width 66 height 34
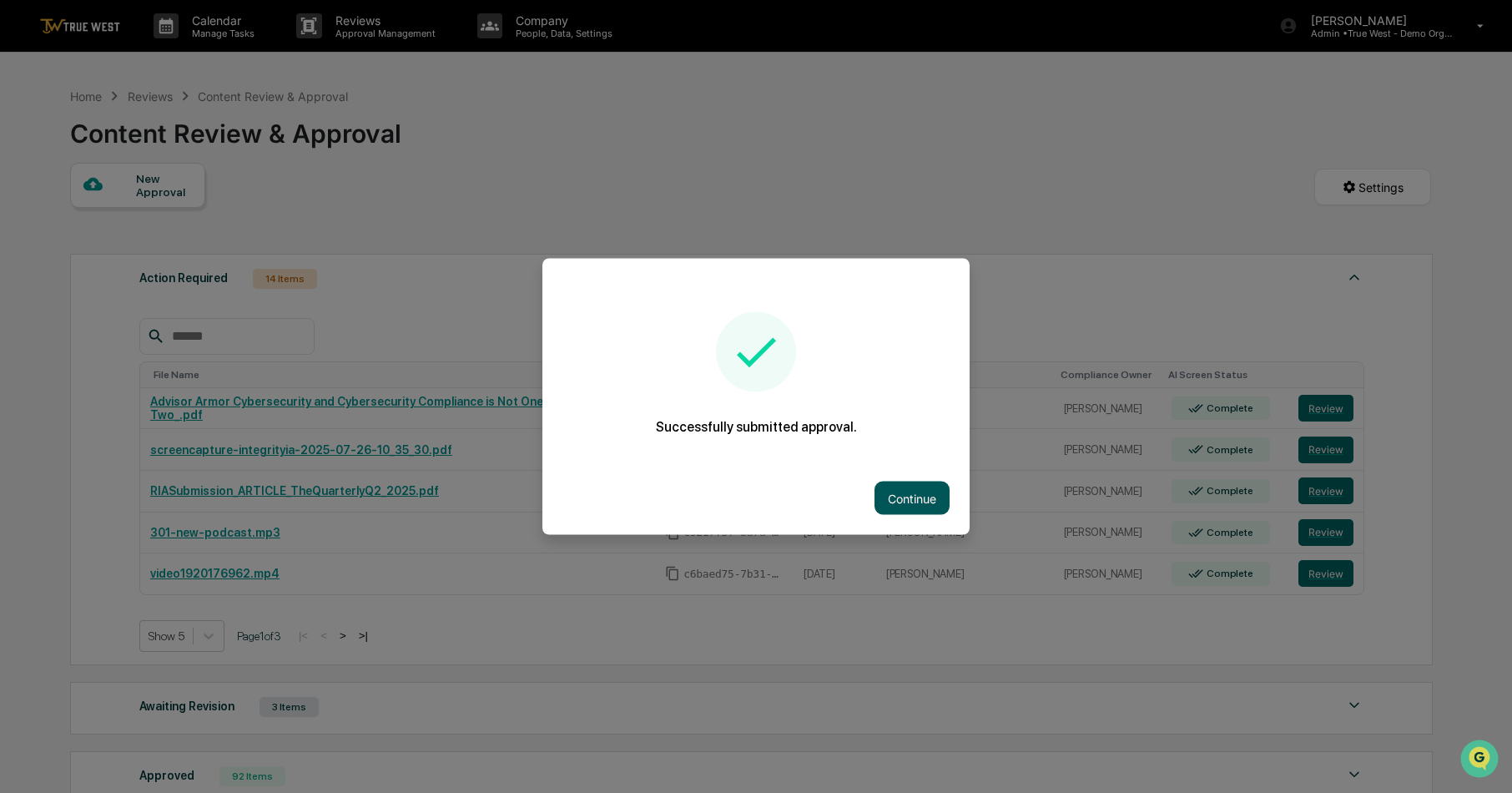
click at [905, 501] on button "Continue" at bounding box center [912, 498] width 75 height 33
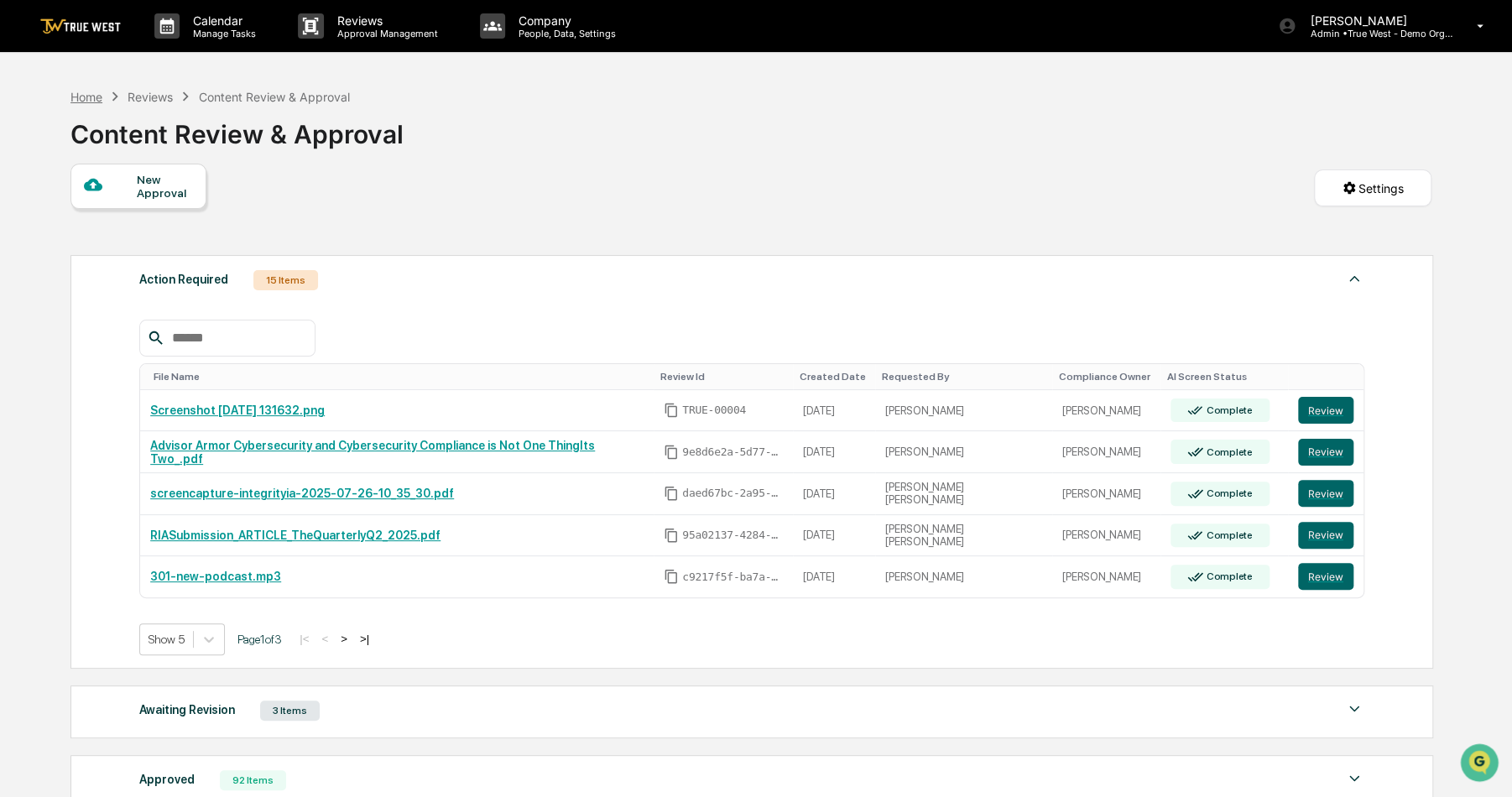
click at [91, 93] on div "Home" at bounding box center [87, 97] width 32 height 14
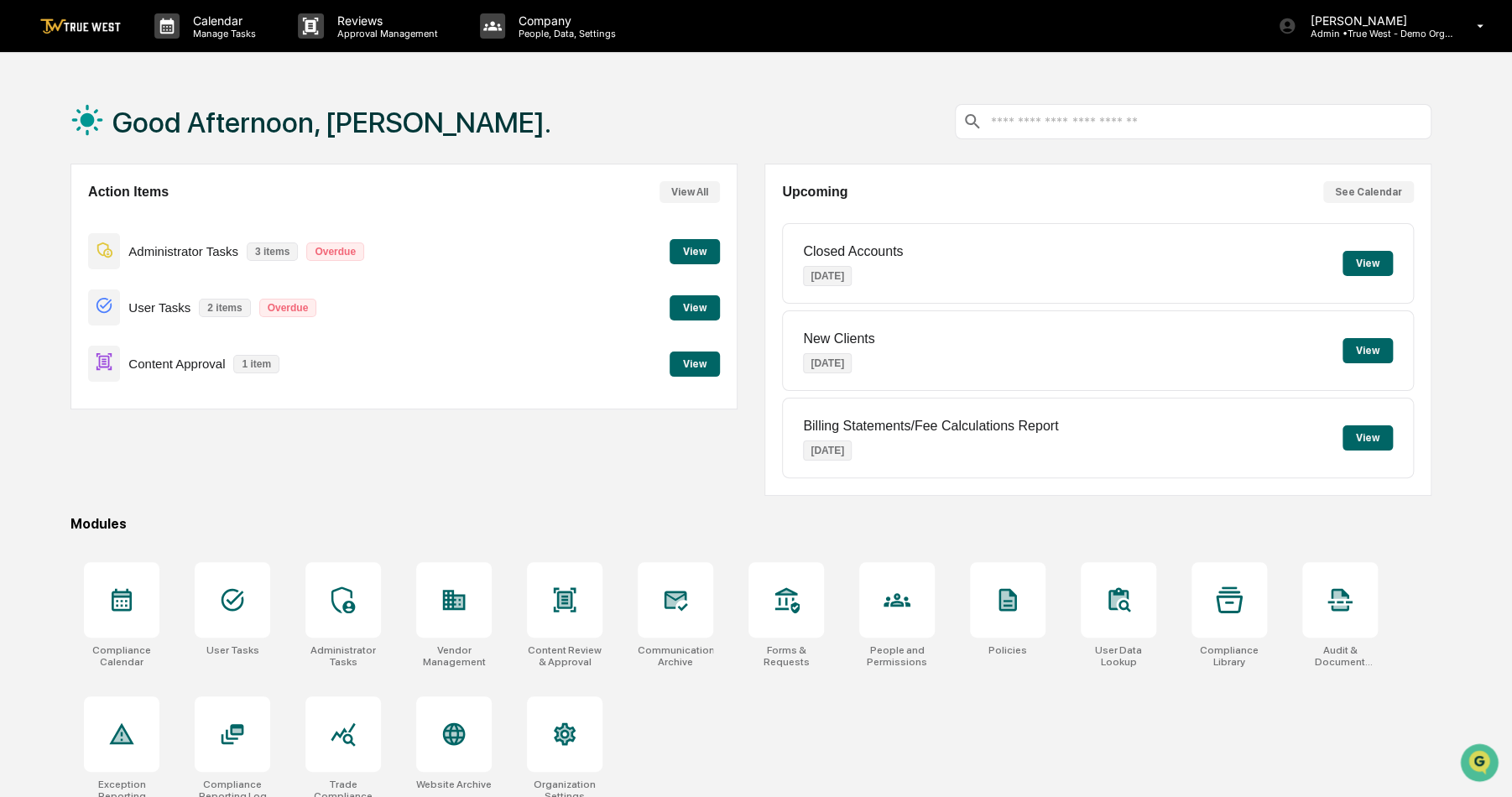
click at [684, 357] on button "View" at bounding box center [695, 364] width 51 height 25
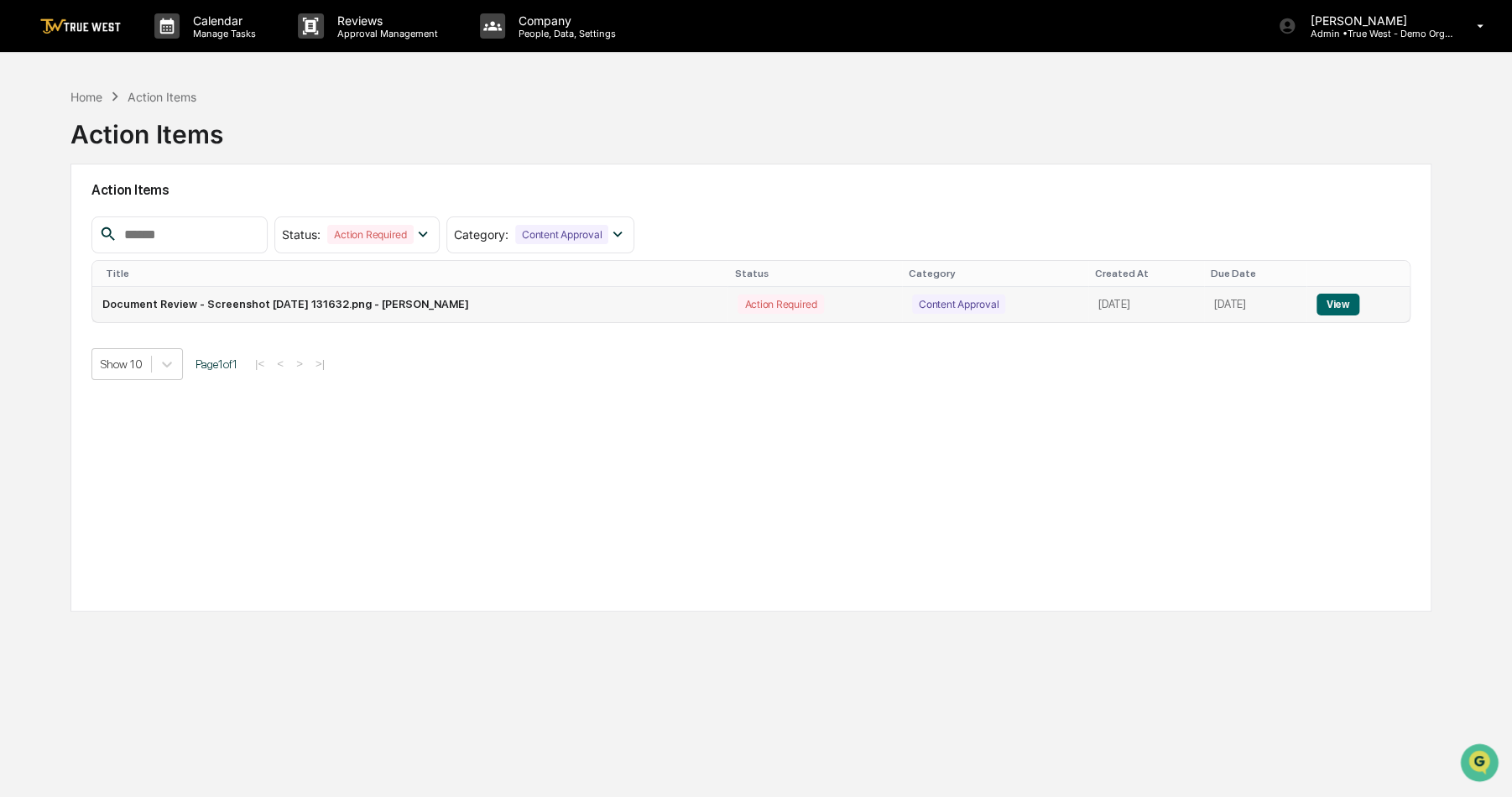
click at [1357, 298] on button "View" at bounding box center [1338, 305] width 43 height 22
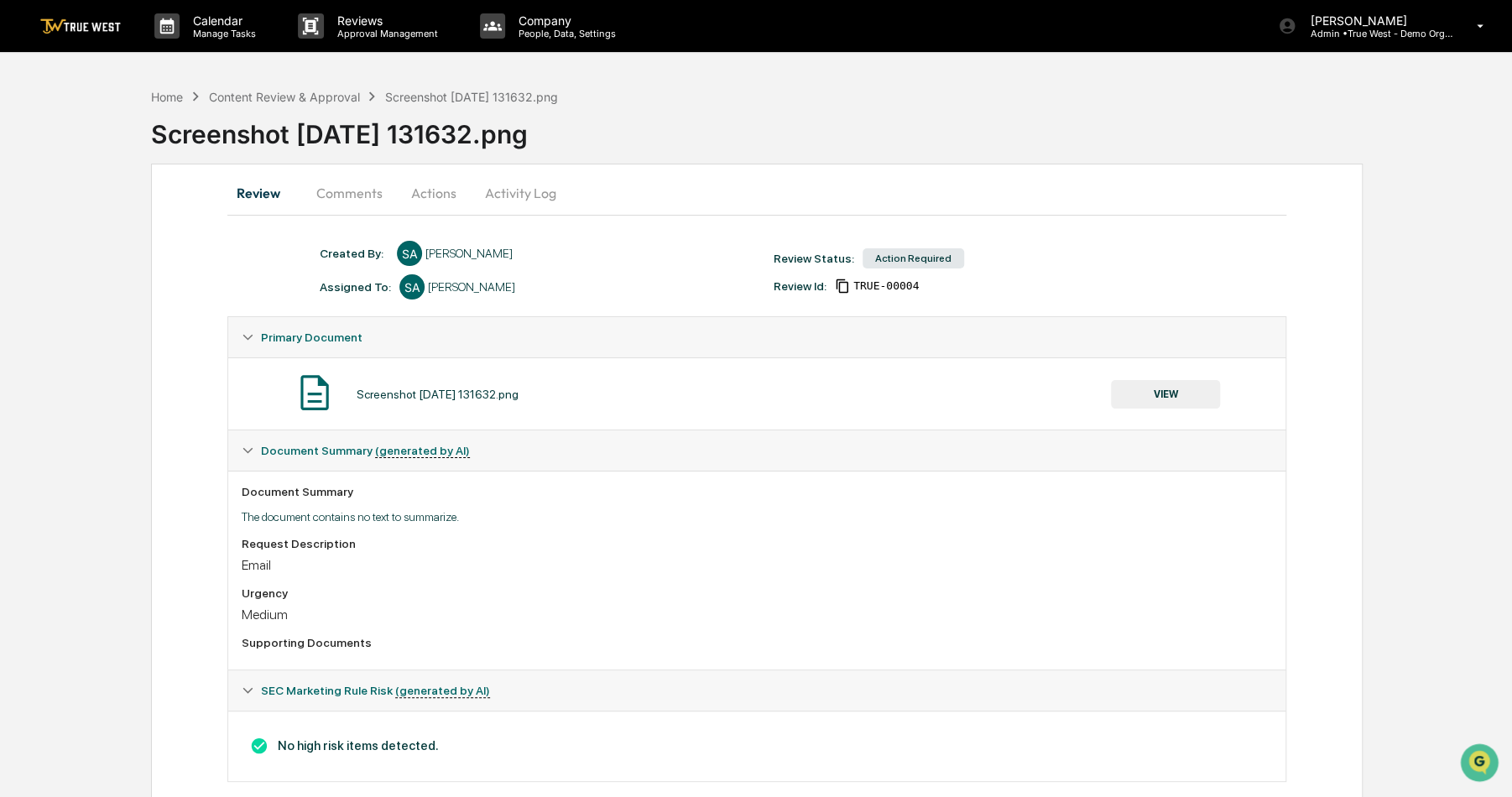
click at [1137, 398] on button "VIEW" at bounding box center [1166, 394] width 109 height 29
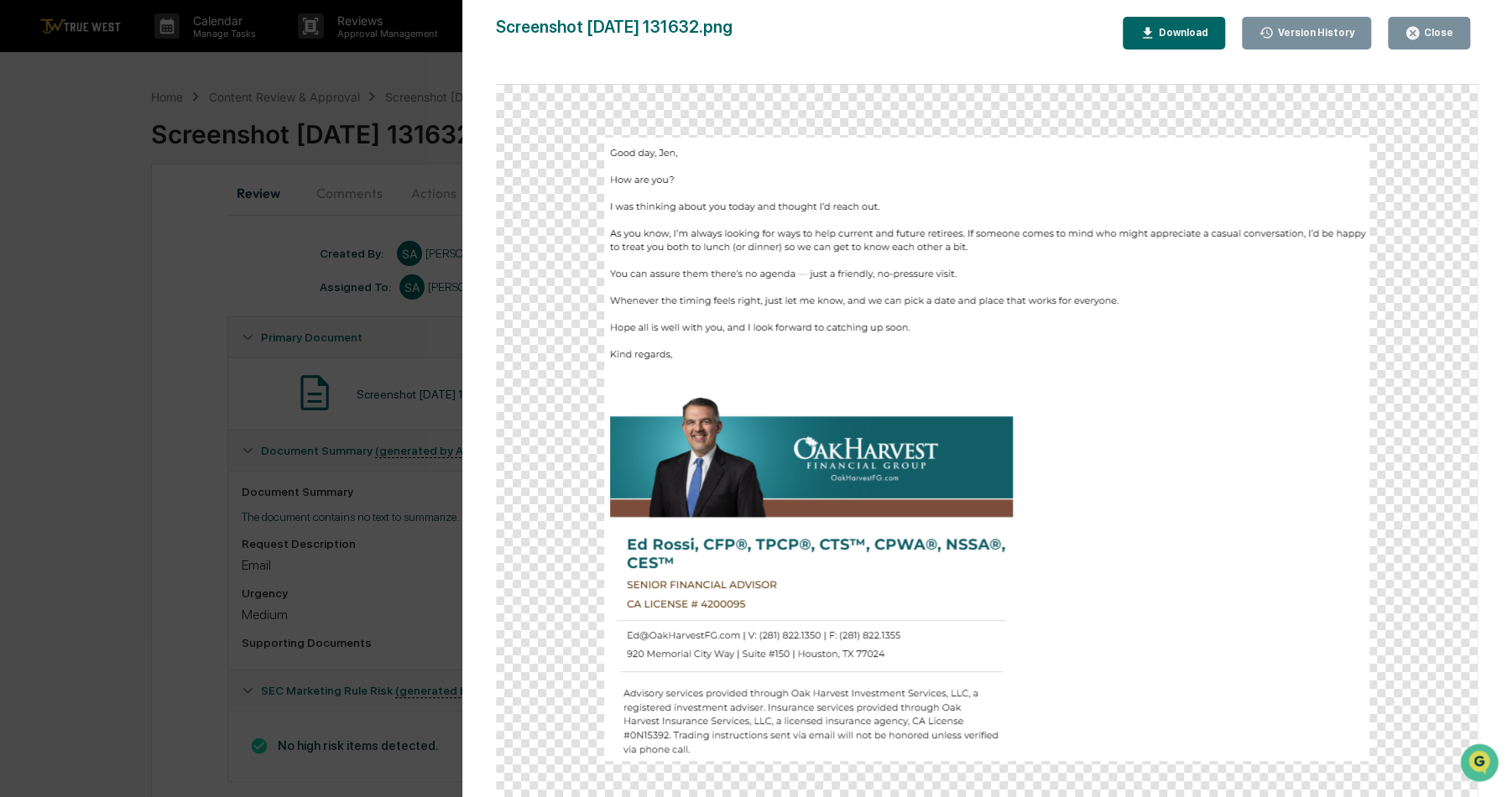
click at [1450, 42] on button "Close" at bounding box center [1429, 33] width 83 height 33
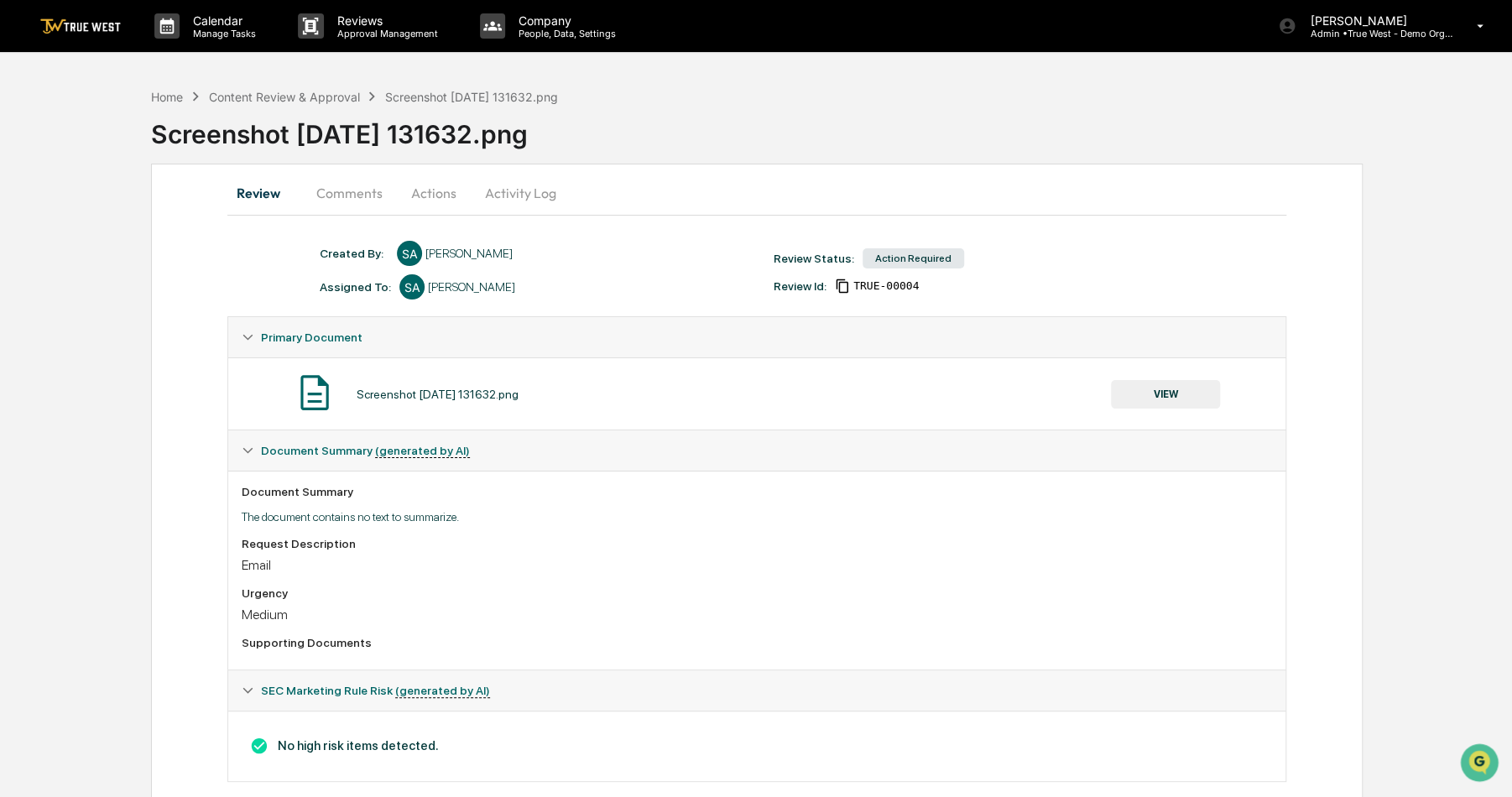
click at [451, 184] on button "Actions" at bounding box center [434, 193] width 76 height 40
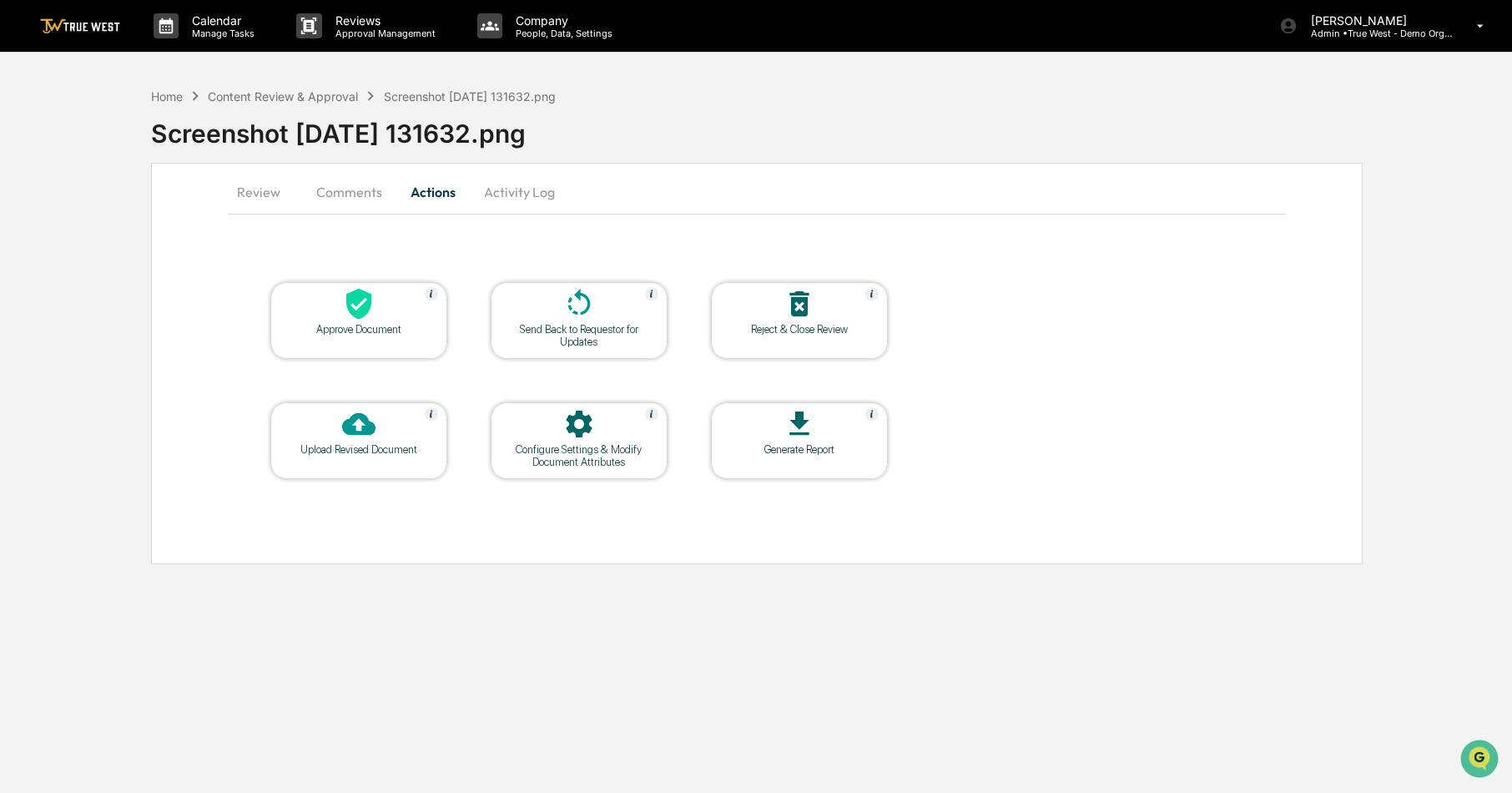
click at [393, 310] on div at bounding box center [358, 305] width 167 height 36
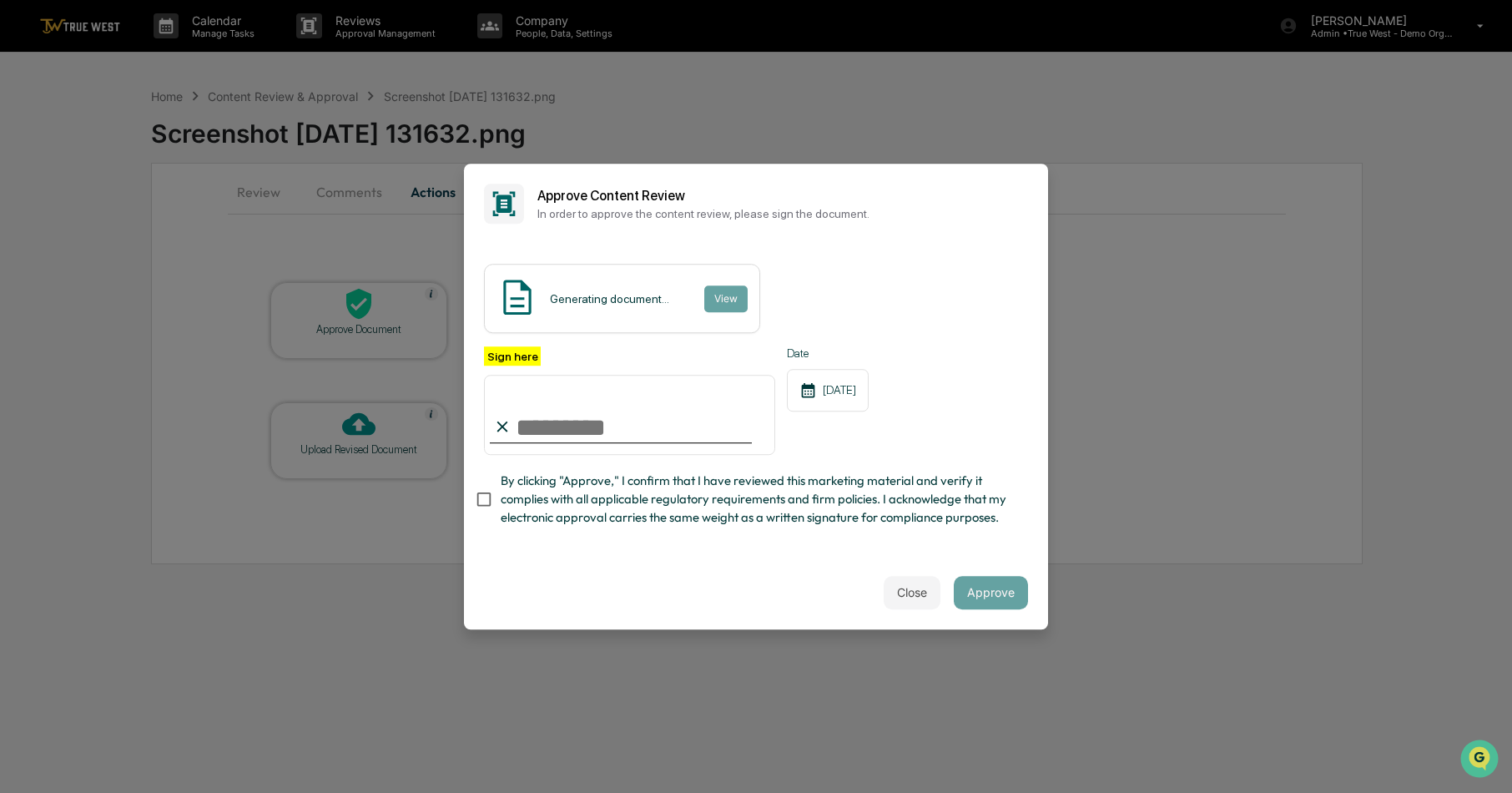
click at [529, 488] on span "By clicking "Approve," I confirm that I have reviewed this marketing material a…" at bounding box center [758, 499] width 514 height 56
click at [549, 426] on input "Sign here" at bounding box center [630, 415] width 291 height 80
type input "**********"
click at [975, 593] on button "Approve" at bounding box center [990, 593] width 75 height 33
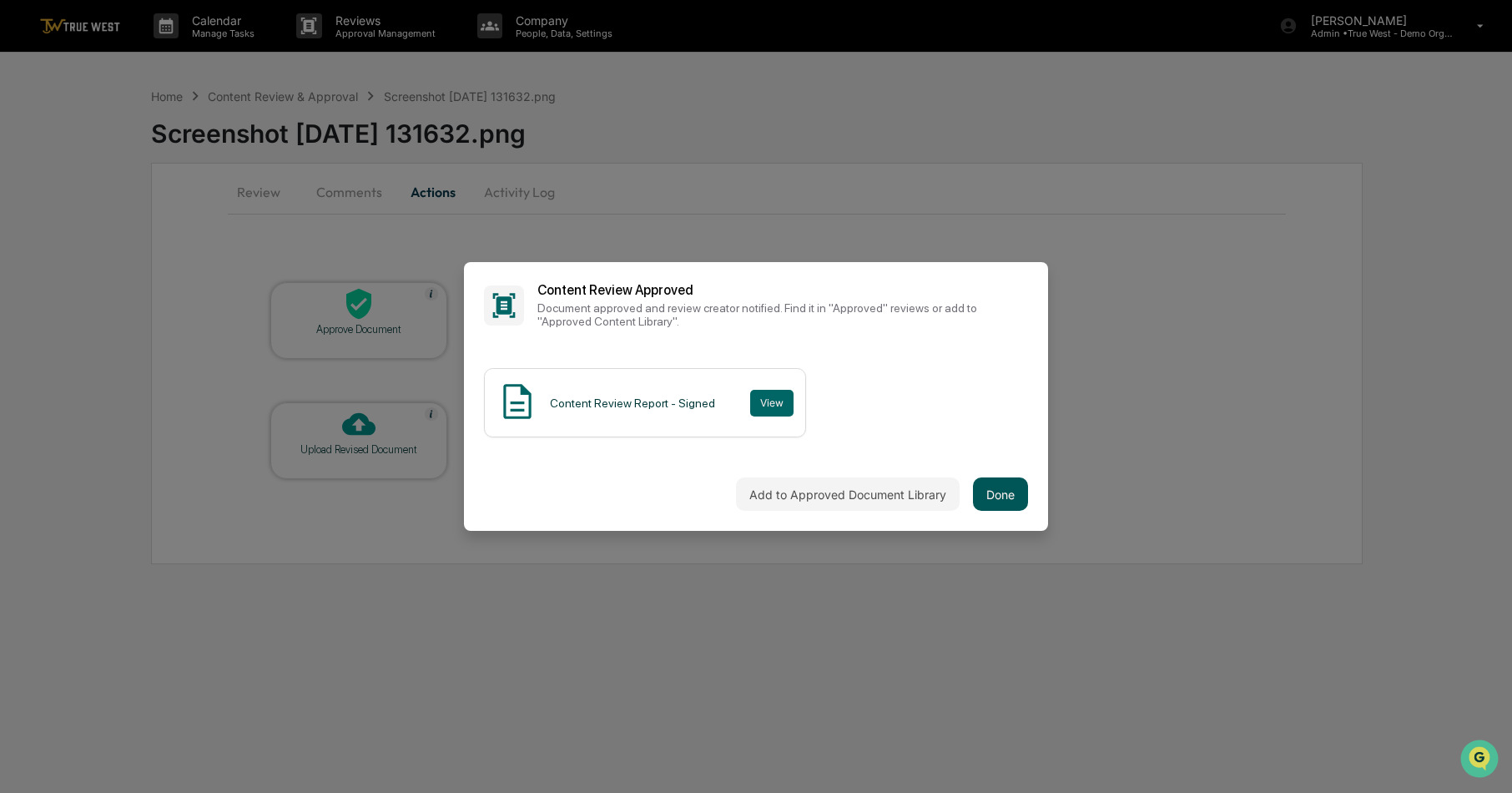
click at [1015, 500] on button "Done" at bounding box center [1000, 494] width 55 height 33
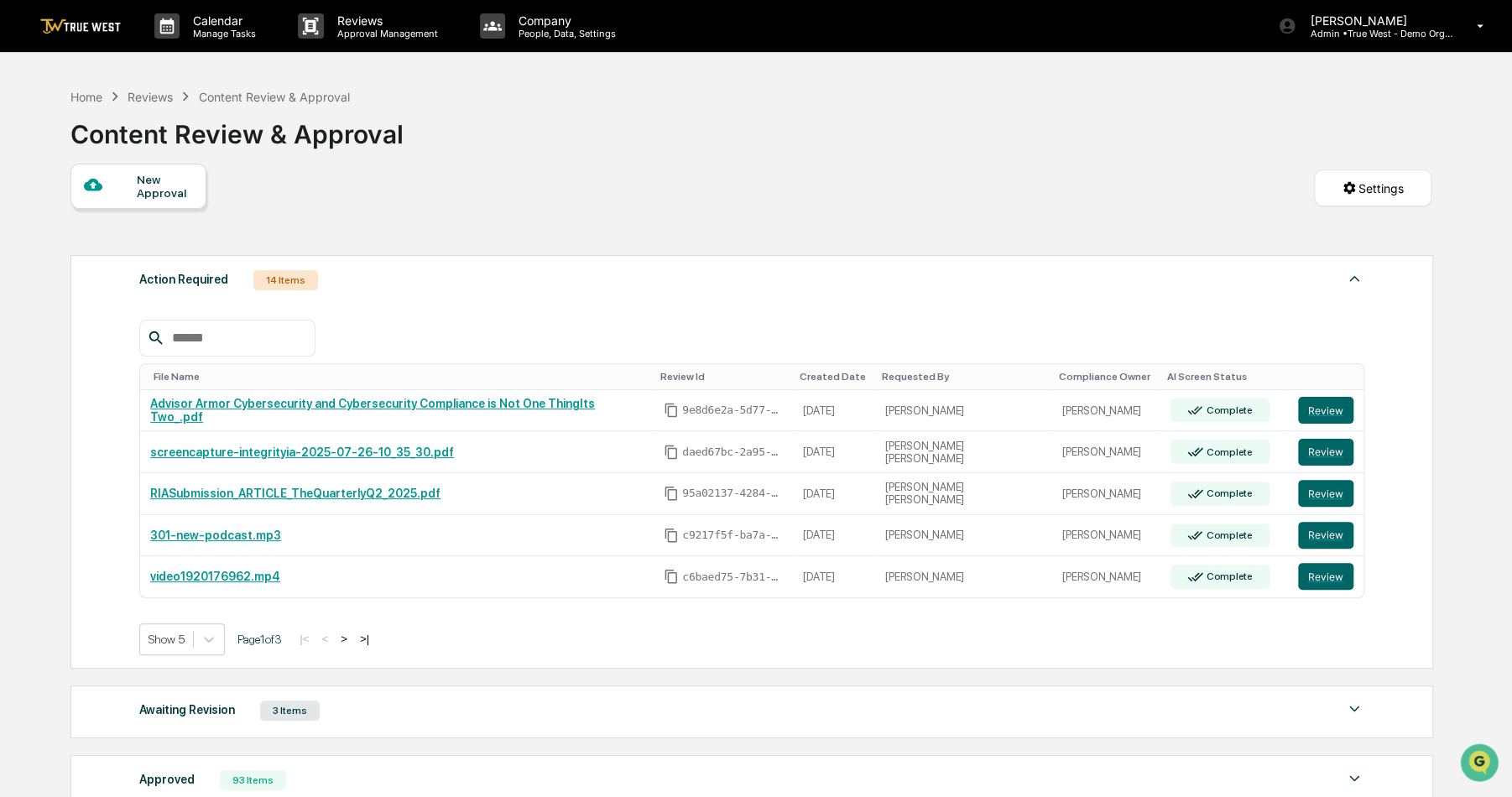
drag, startPoint x: 588, startPoint y: 210, endPoint x: 557, endPoint y: 189, distance: 37.4
click at [557, 189] on div "New Approval Settings" at bounding box center [751, 205] width 1361 height 83
drag, startPoint x: 886, startPoint y: 162, endPoint x: 846, endPoint y: 167, distance: 40.3
click at [846, 167] on div "New Approval Settings" at bounding box center [751, 205] width 1361 height 83
click at [1358, 48] on div "[PERSON_NAME] Admin • True West - Demo Organization" at bounding box center [1387, 26] width 251 height 52
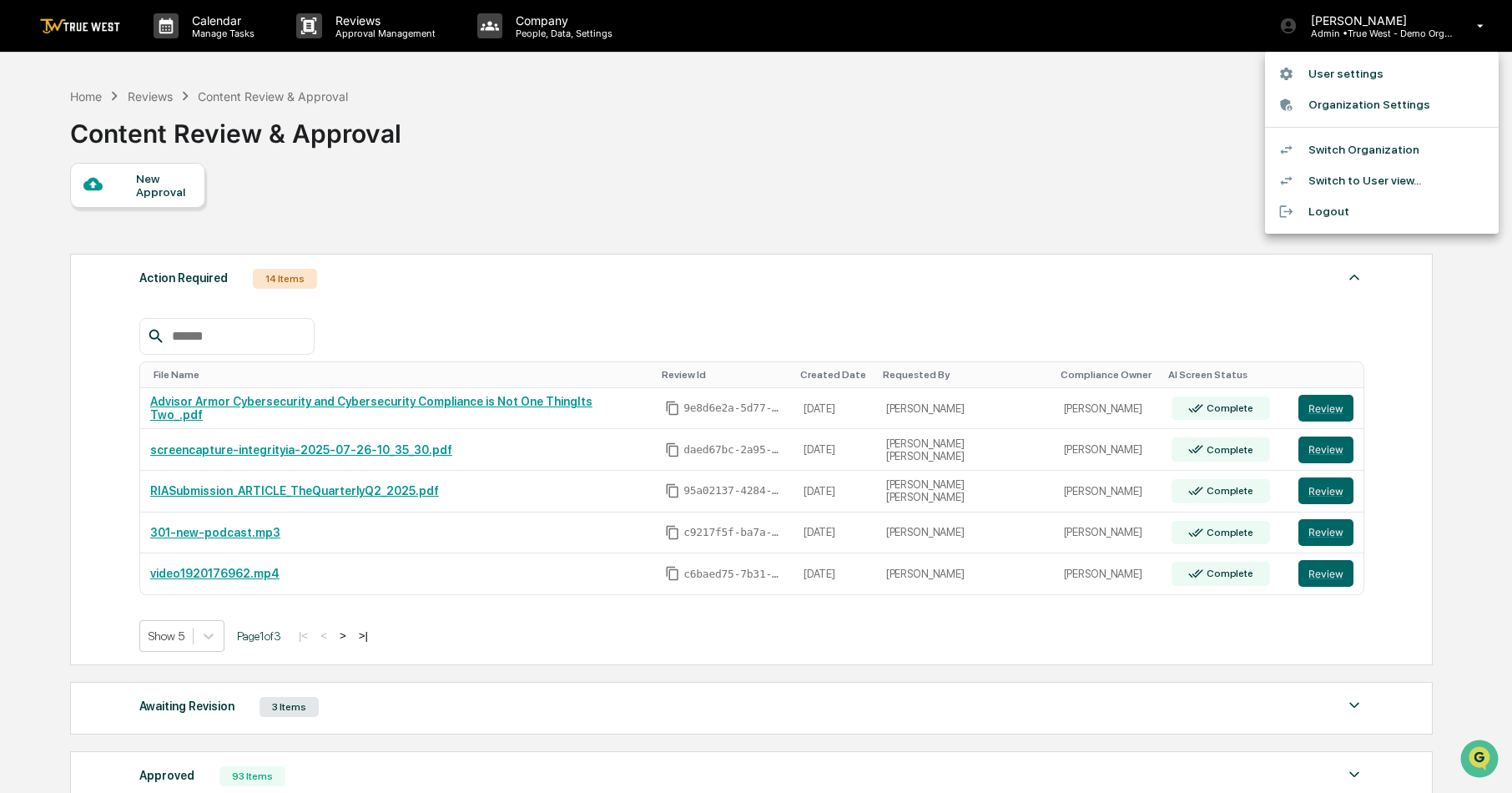
click at [1355, 146] on li "Switch Organization" at bounding box center [1381, 149] width 234 height 31
